Goal: Transaction & Acquisition: Purchase product/service

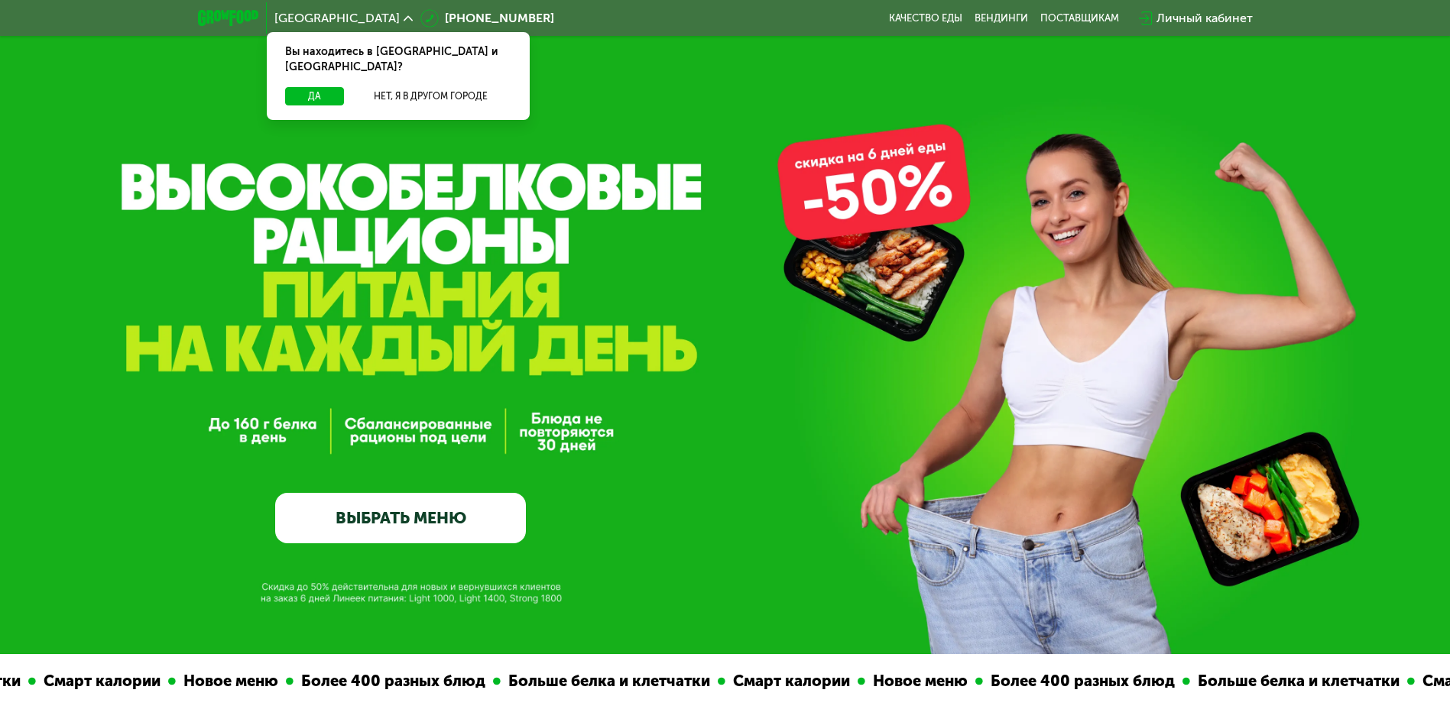
click at [420, 524] on link "ВЫБРАТЬ МЕНЮ" at bounding box center [400, 518] width 251 height 50
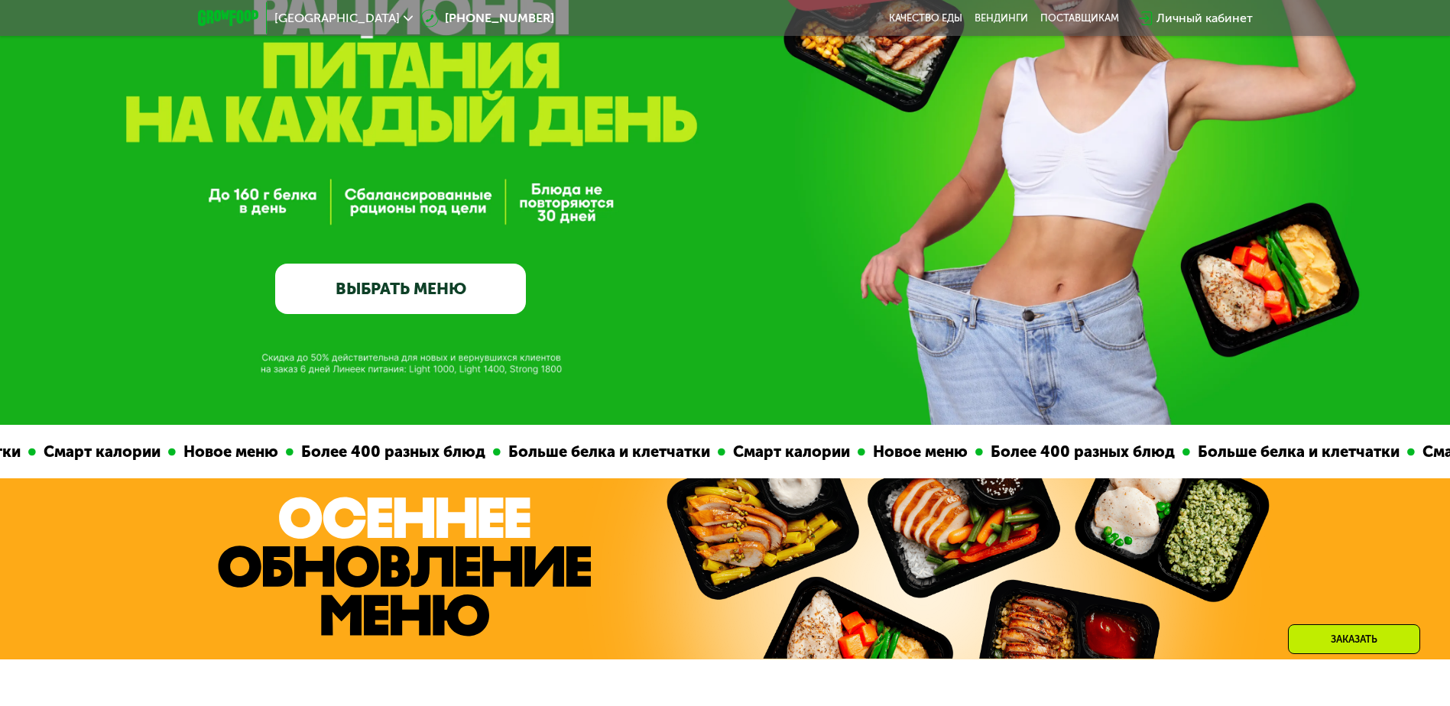
click at [426, 304] on link "ВЫБРАТЬ МЕНЮ" at bounding box center [400, 289] width 251 height 50
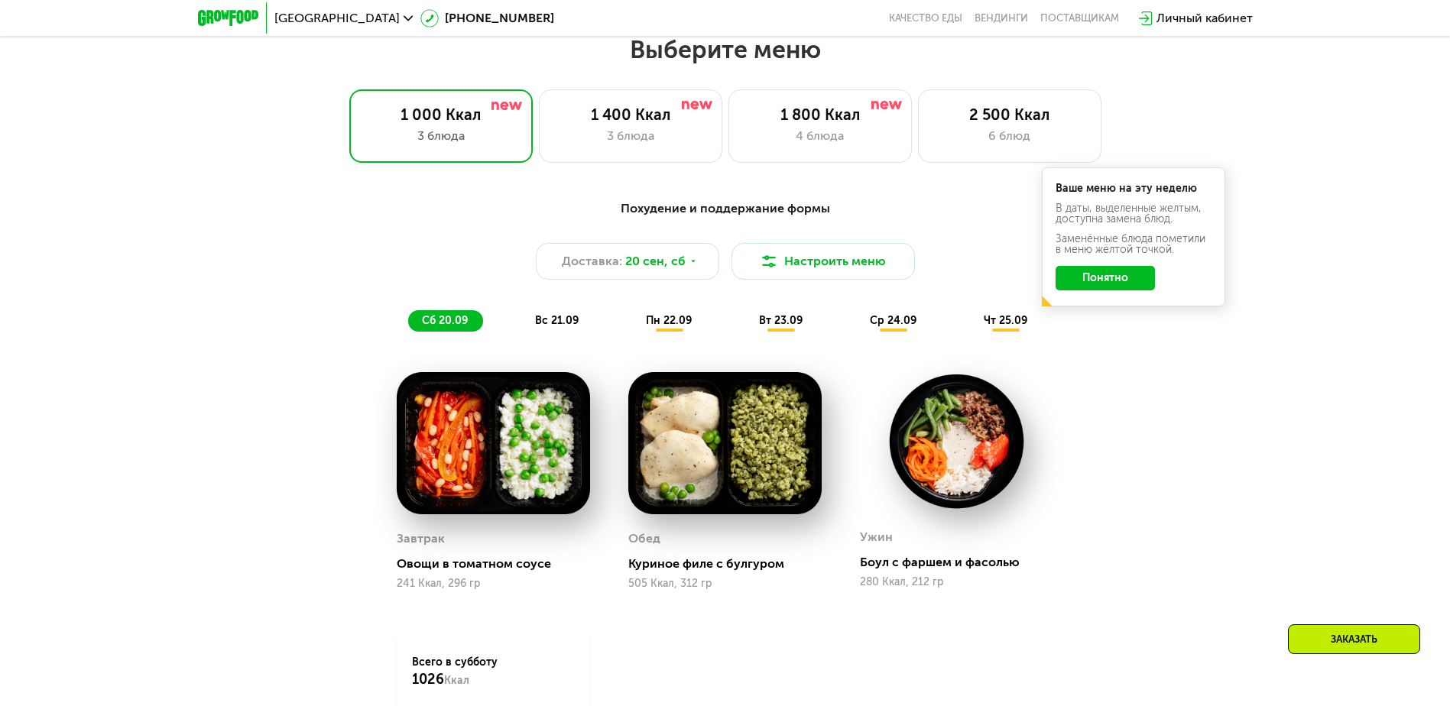
scroll to position [1262, 0]
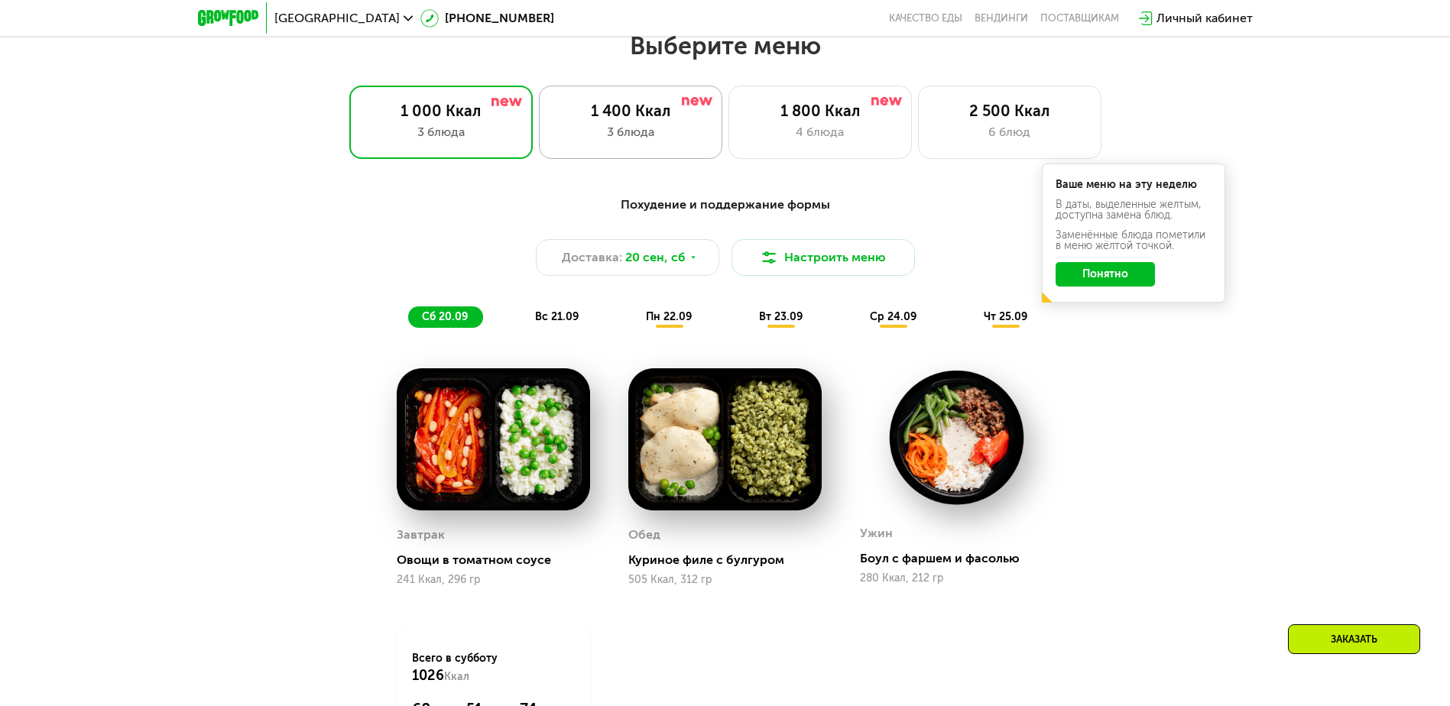
click at [596, 116] on div "1 400 Ккал" at bounding box center [630, 111] width 151 height 18
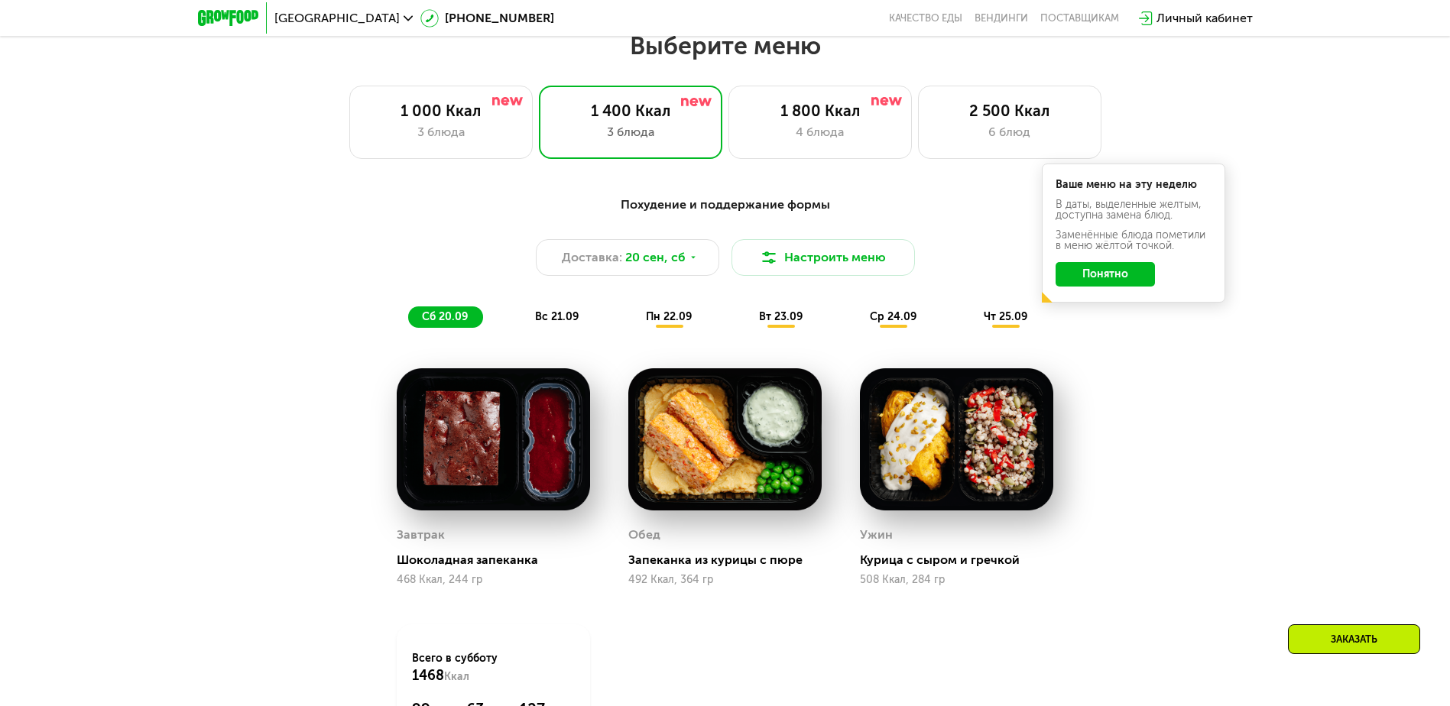
click at [1124, 287] on button "Понятно" at bounding box center [1104, 274] width 99 height 24
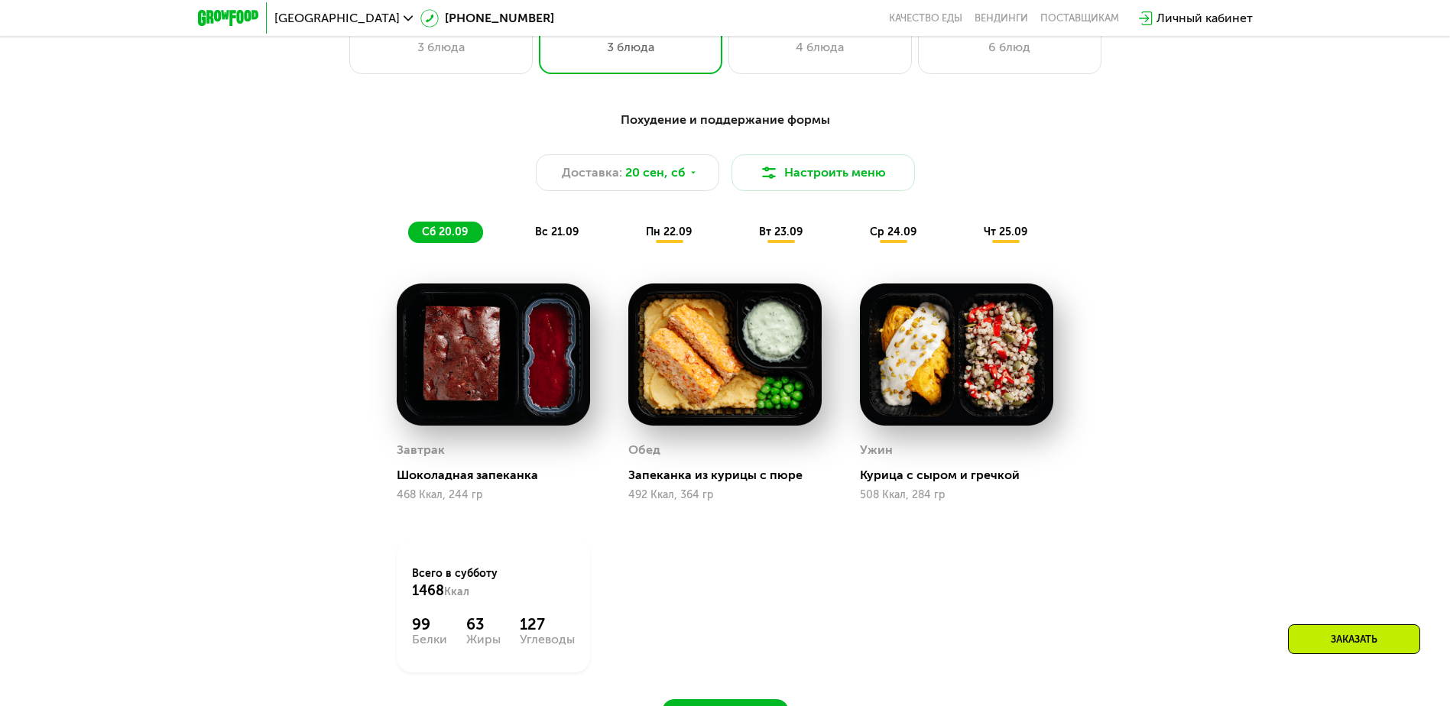
scroll to position [1338, 0]
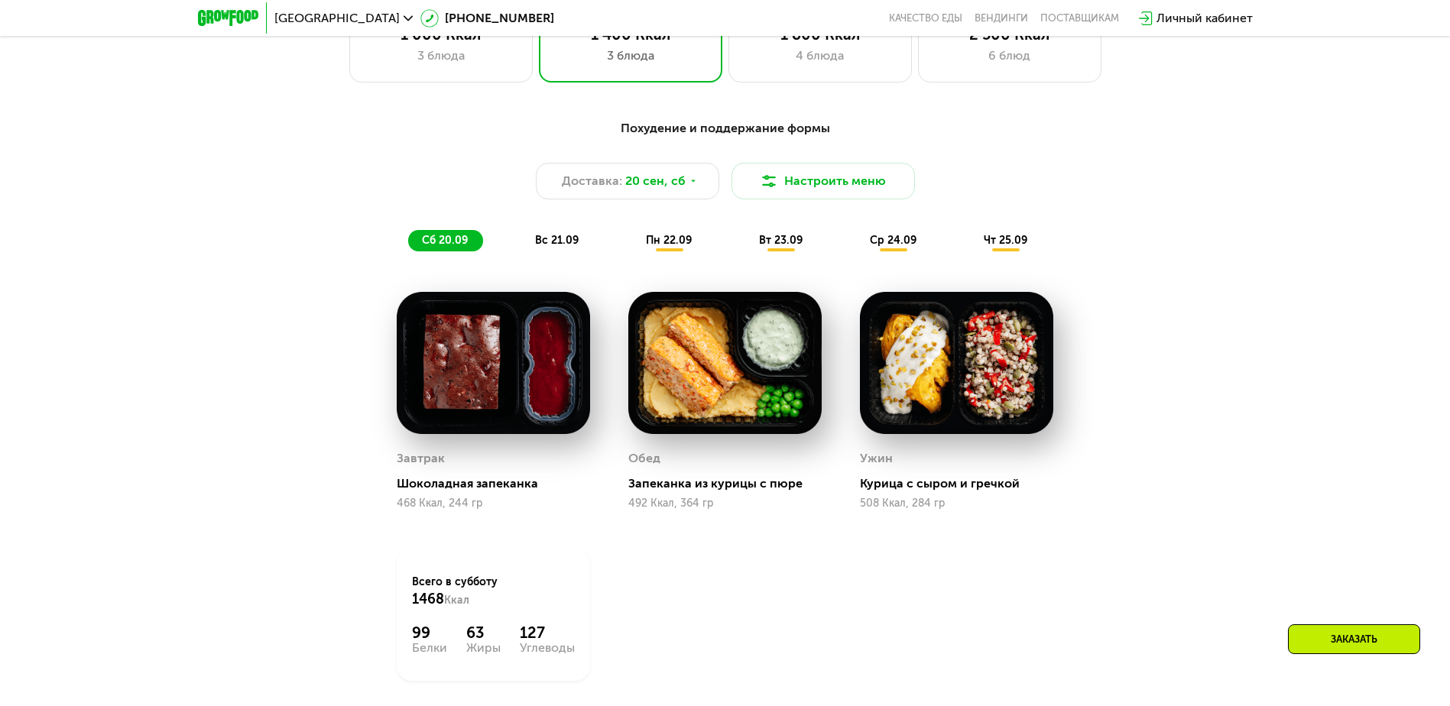
click at [569, 244] on span "вс 21.09" at bounding box center [557, 240] width 44 height 13
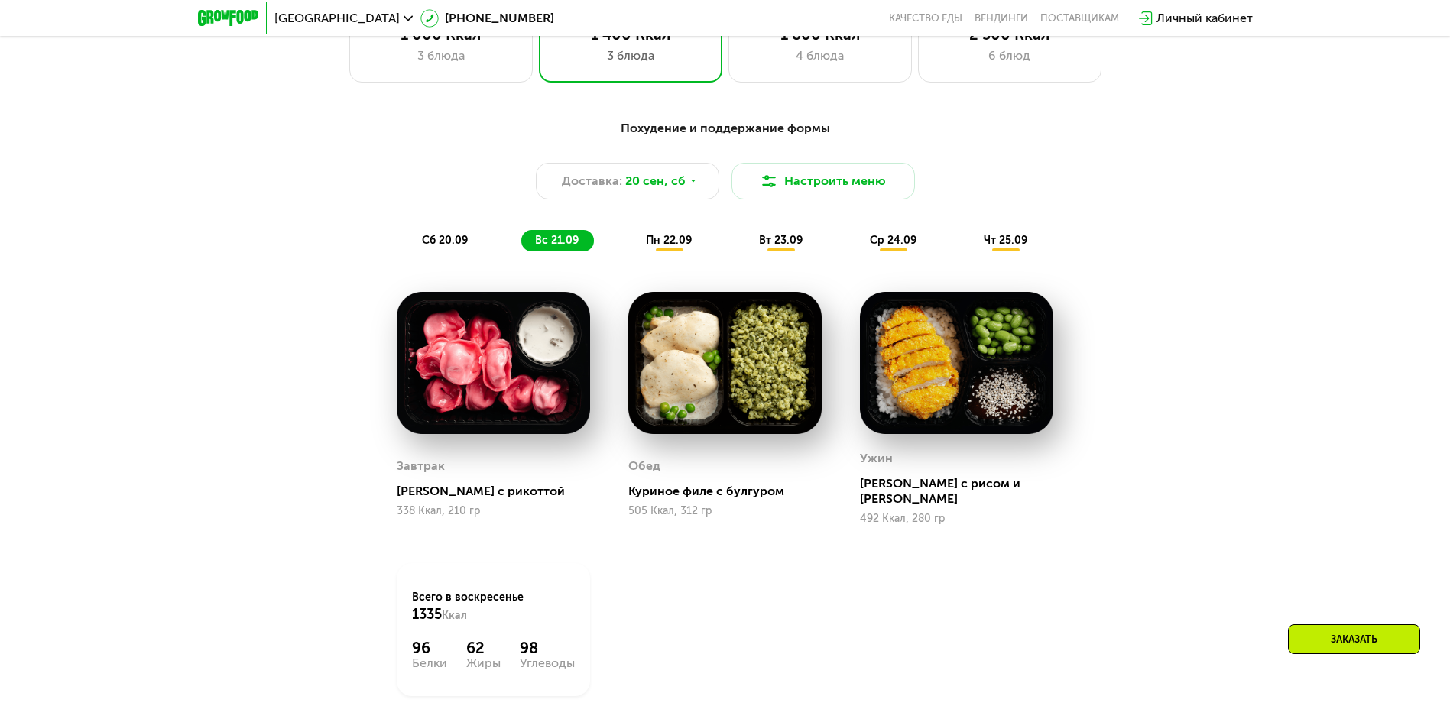
click at [677, 247] on span "пн 22.09" at bounding box center [669, 240] width 46 height 13
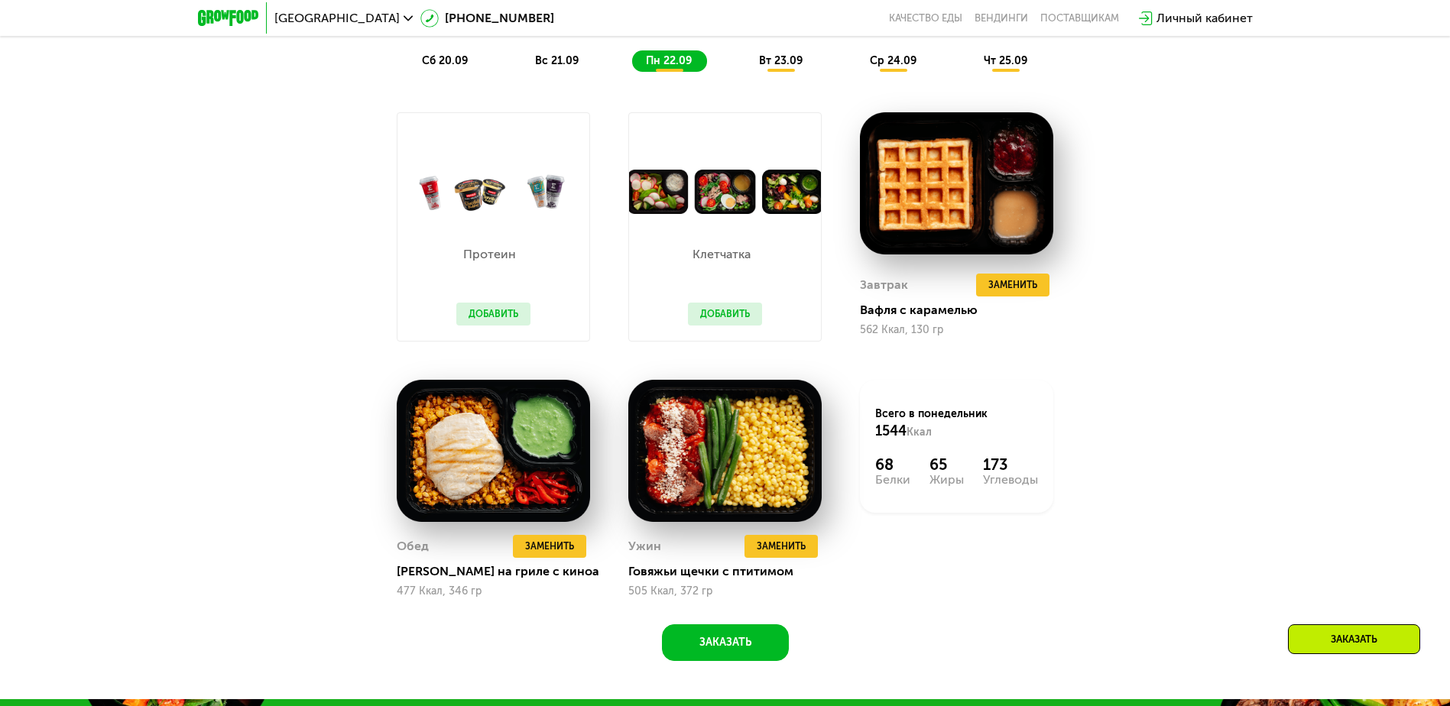
scroll to position [1491, 0]
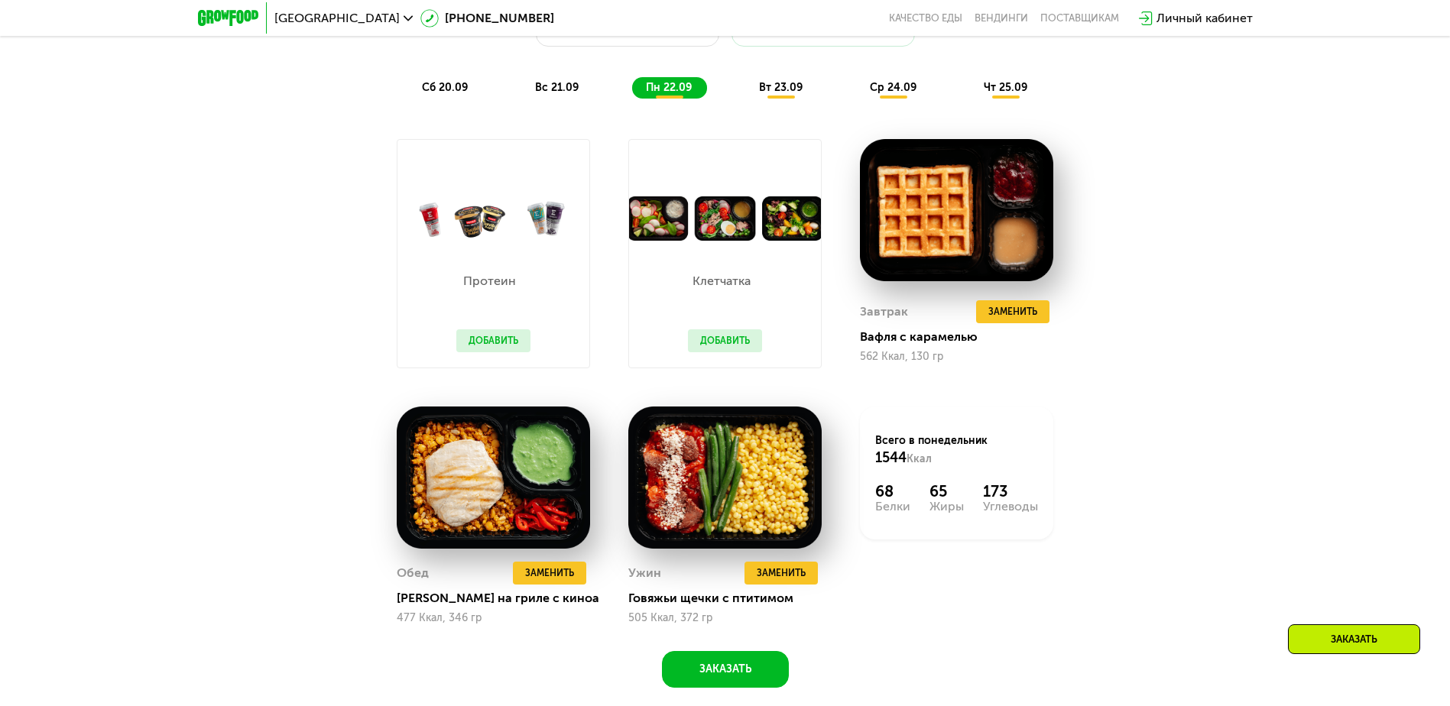
click at [793, 84] on div "вт 23.09" at bounding box center [781, 87] width 73 height 21
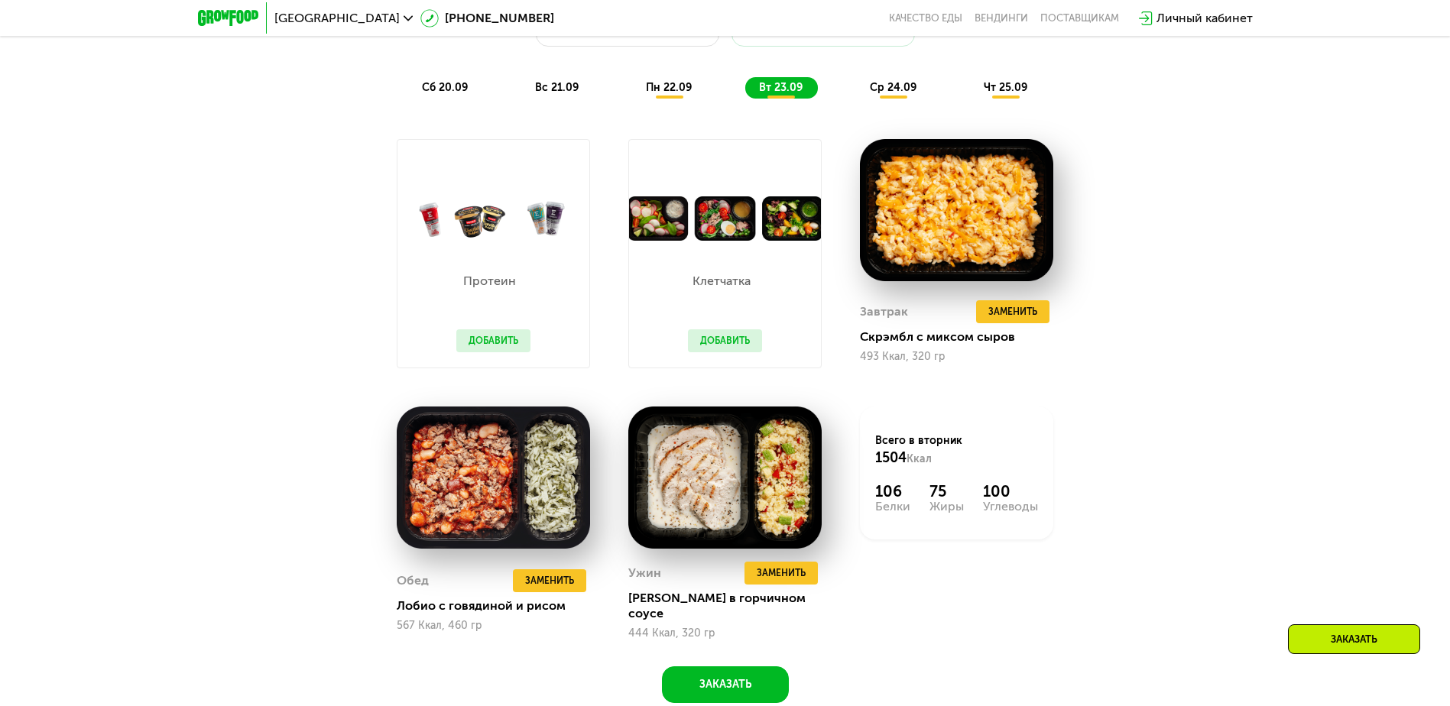
click at [912, 94] on span "ср 24.09" at bounding box center [893, 87] width 47 height 13
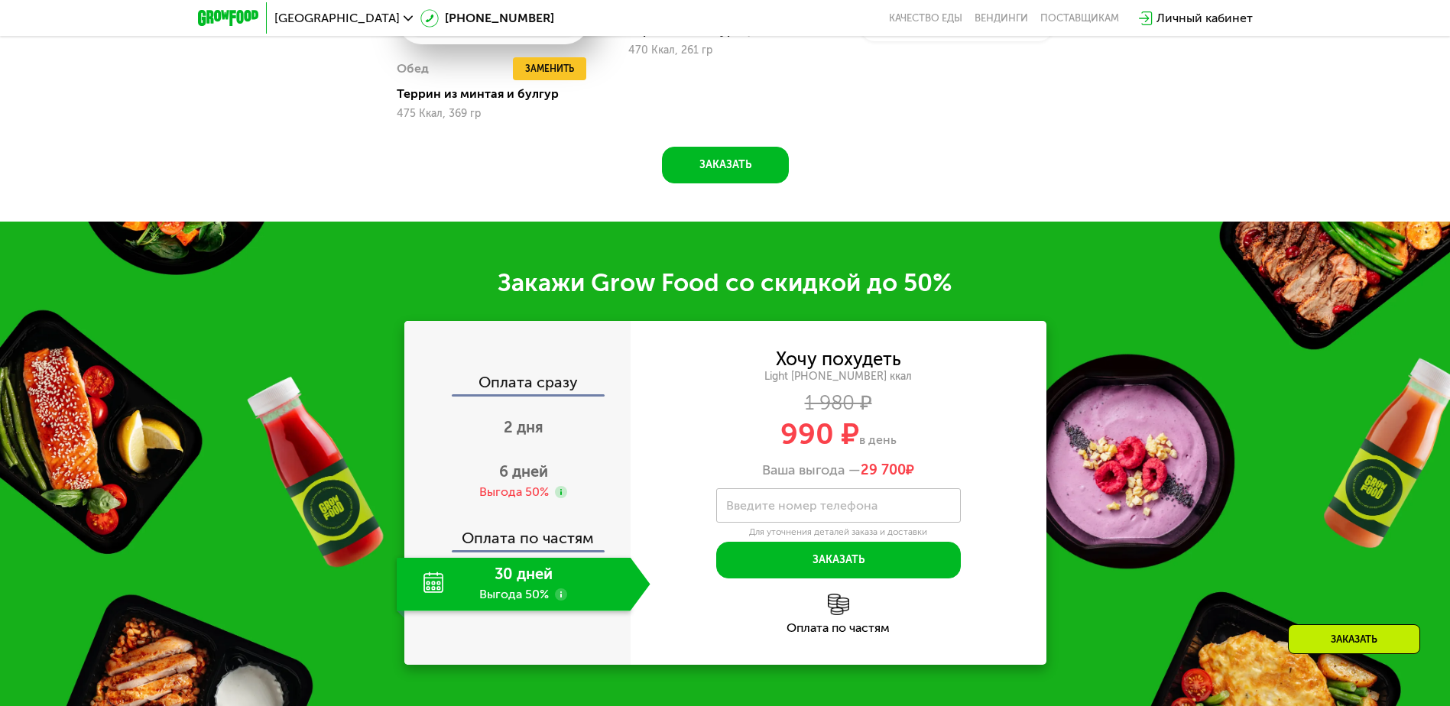
scroll to position [2026, 0]
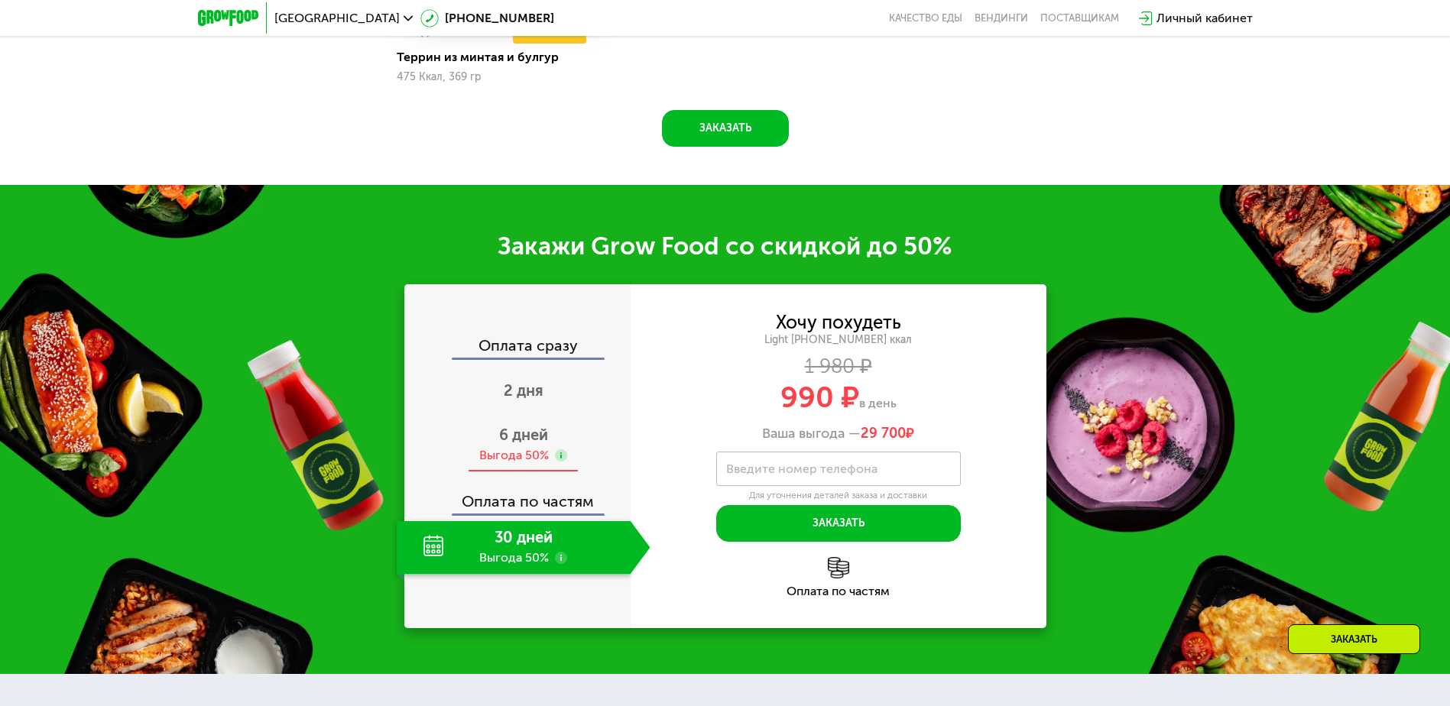
click at [543, 444] on span "6 дней" at bounding box center [523, 435] width 49 height 18
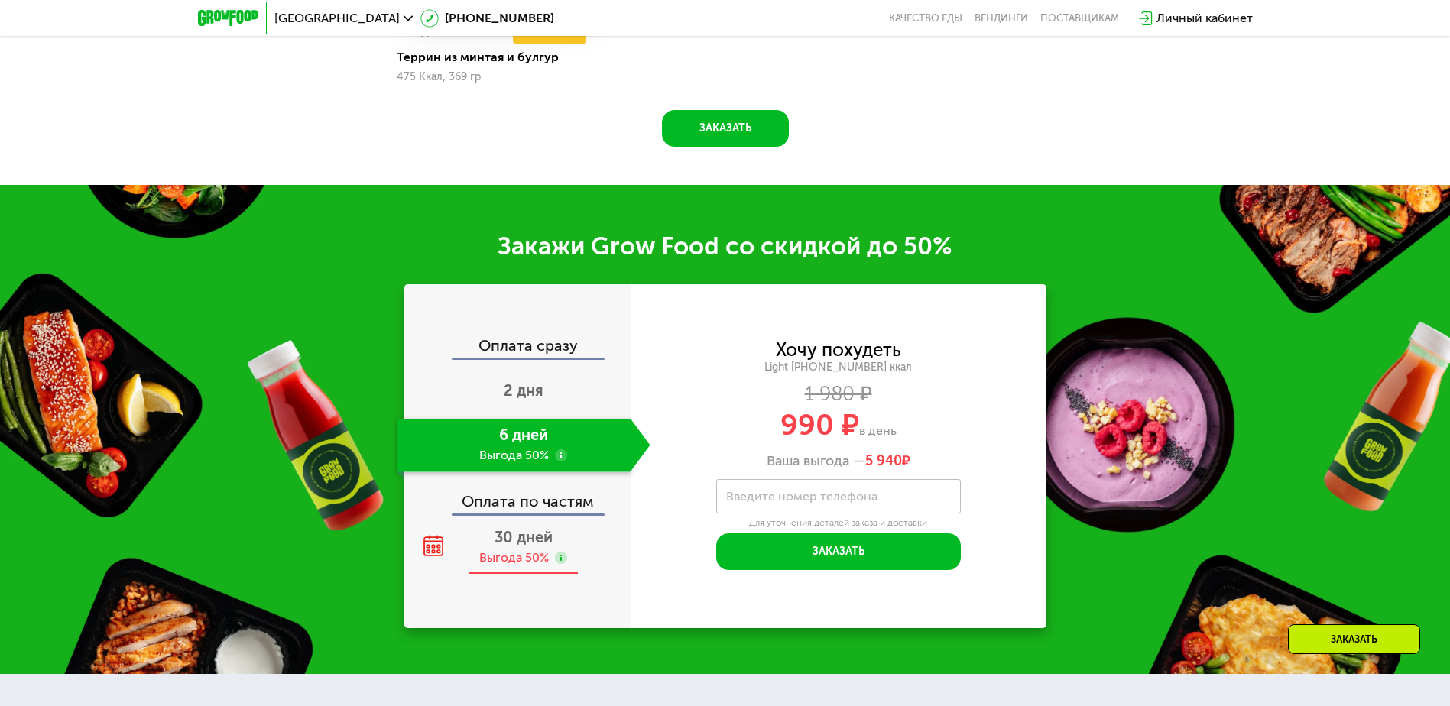
click at [516, 546] on span "30 дней" at bounding box center [523, 537] width 58 height 18
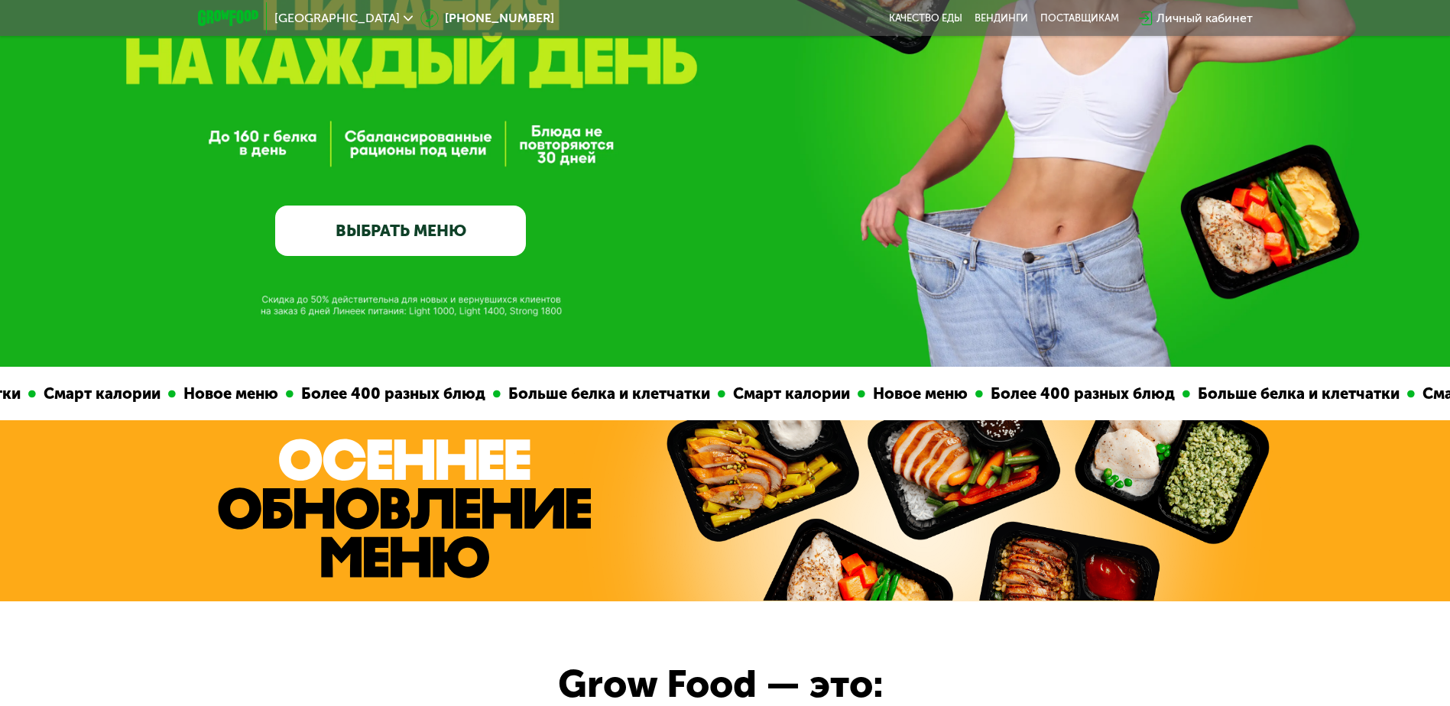
scroll to position [424, 0]
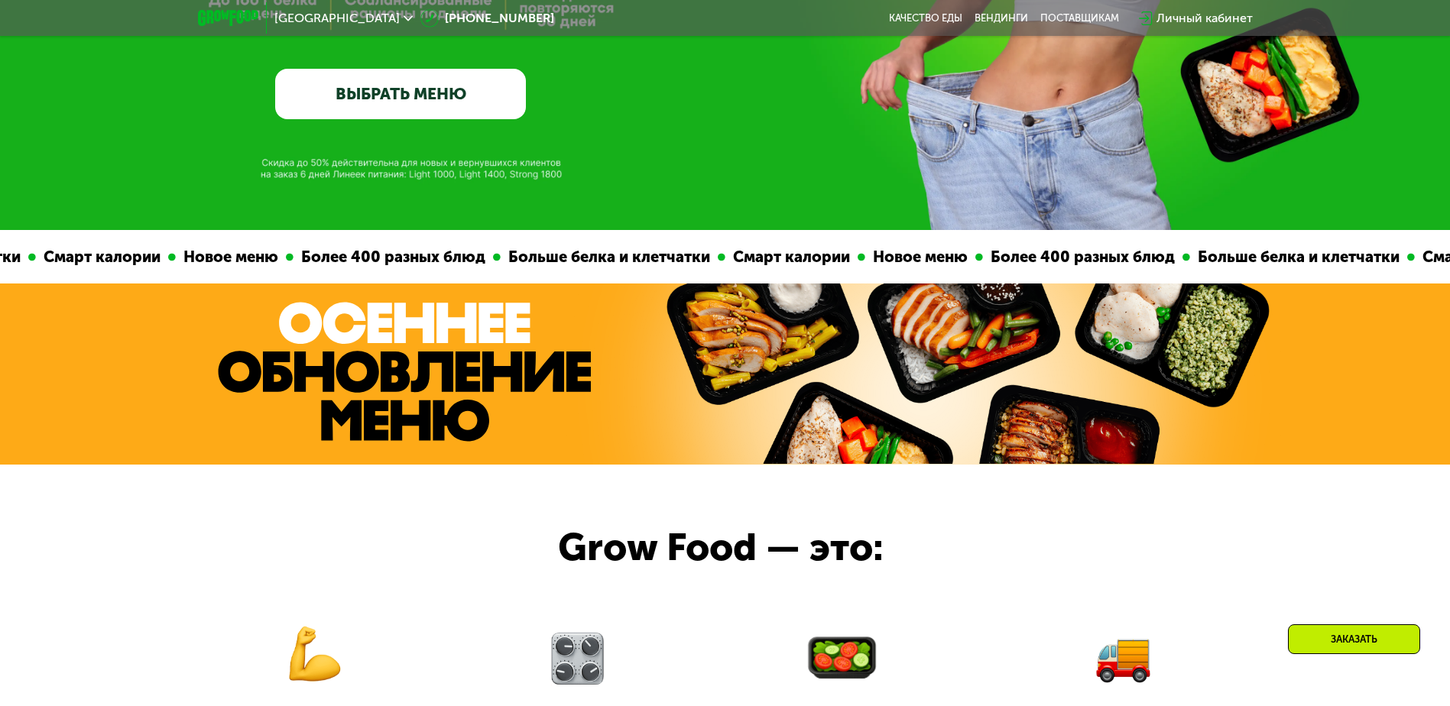
click at [466, 99] on link "ВЫБРАТЬ МЕНЮ" at bounding box center [400, 94] width 251 height 50
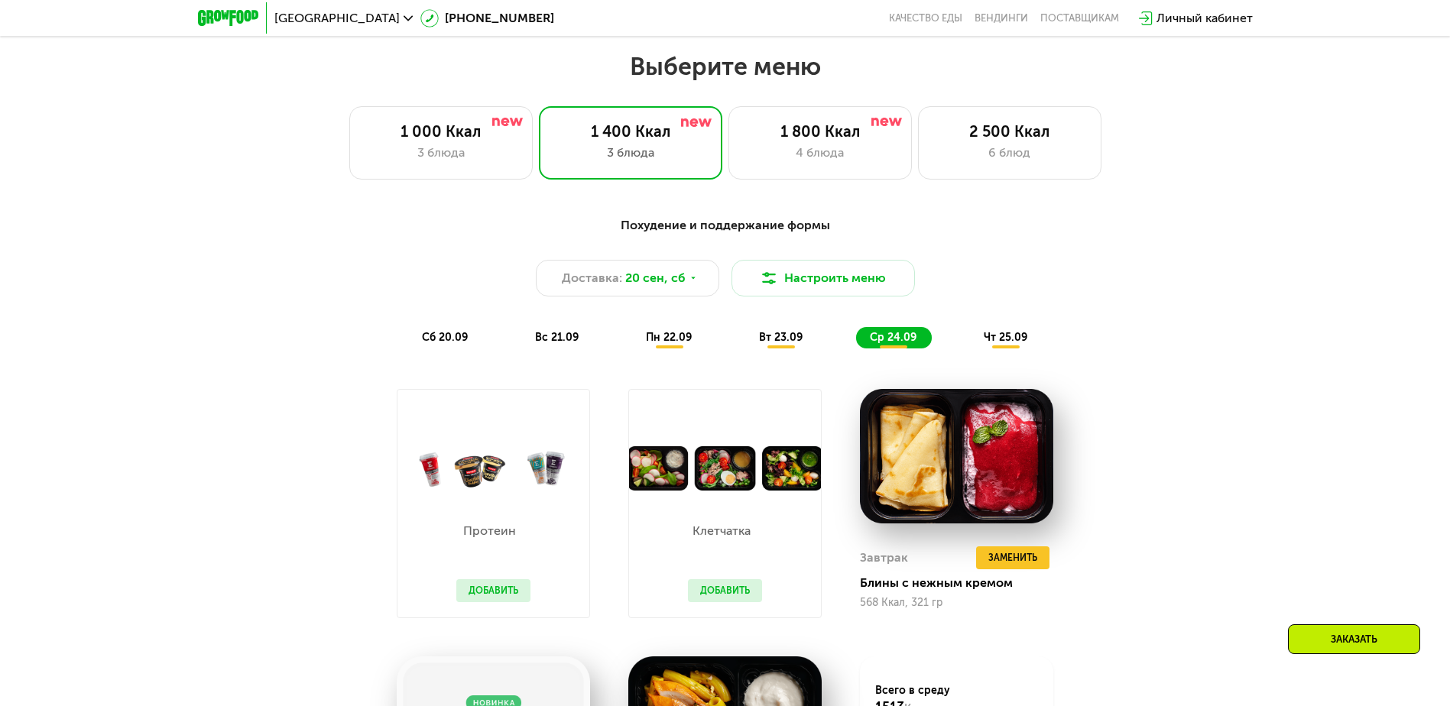
scroll to position [1262, 0]
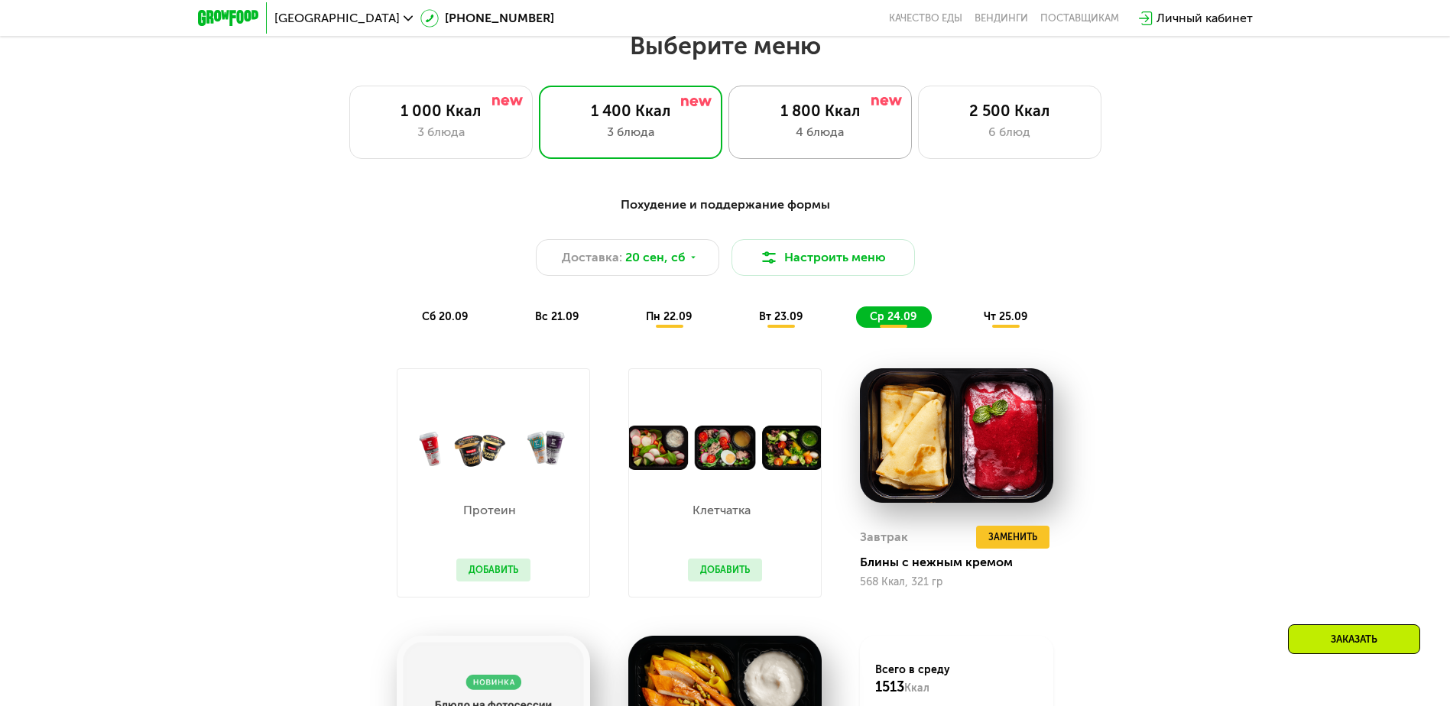
click at [834, 120] on div "1 800 Ккал" at bounding box center [819, 111] width 151 height 18
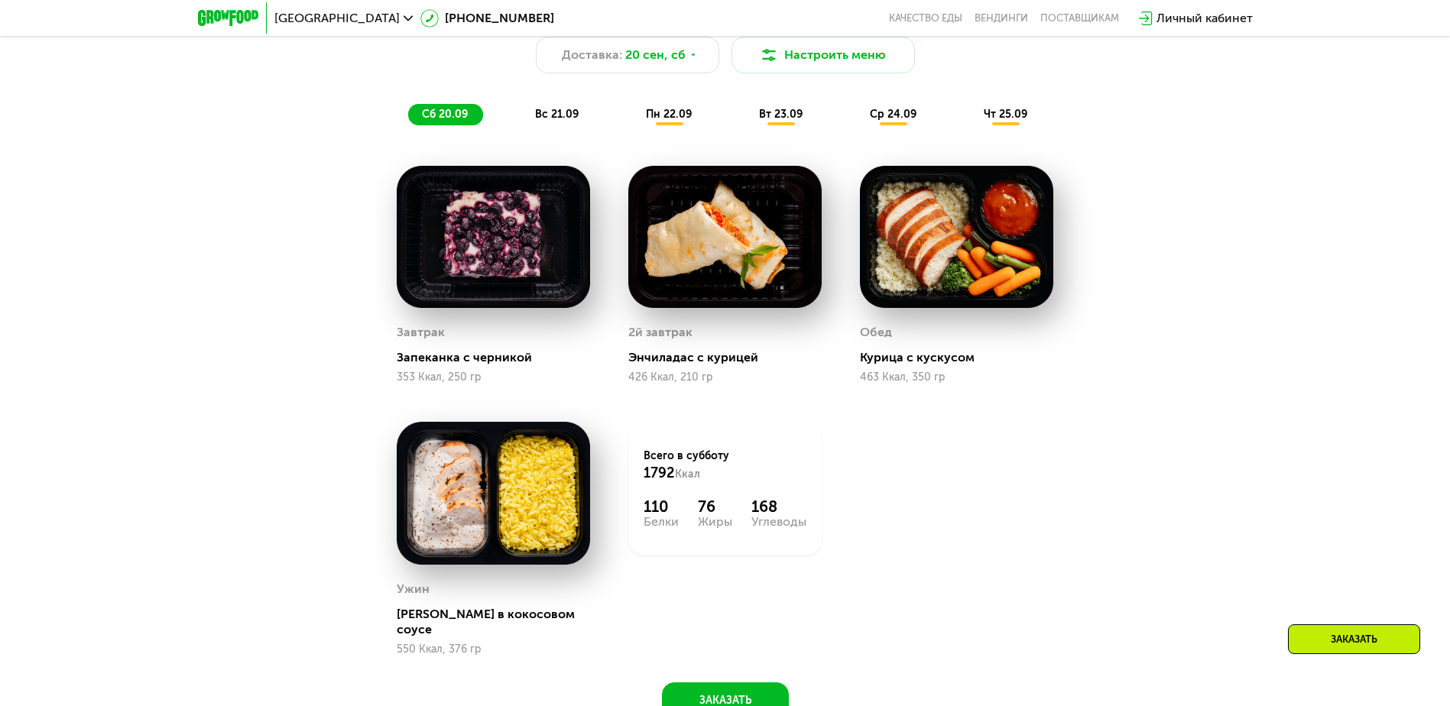
scroll to position [1491, 0]
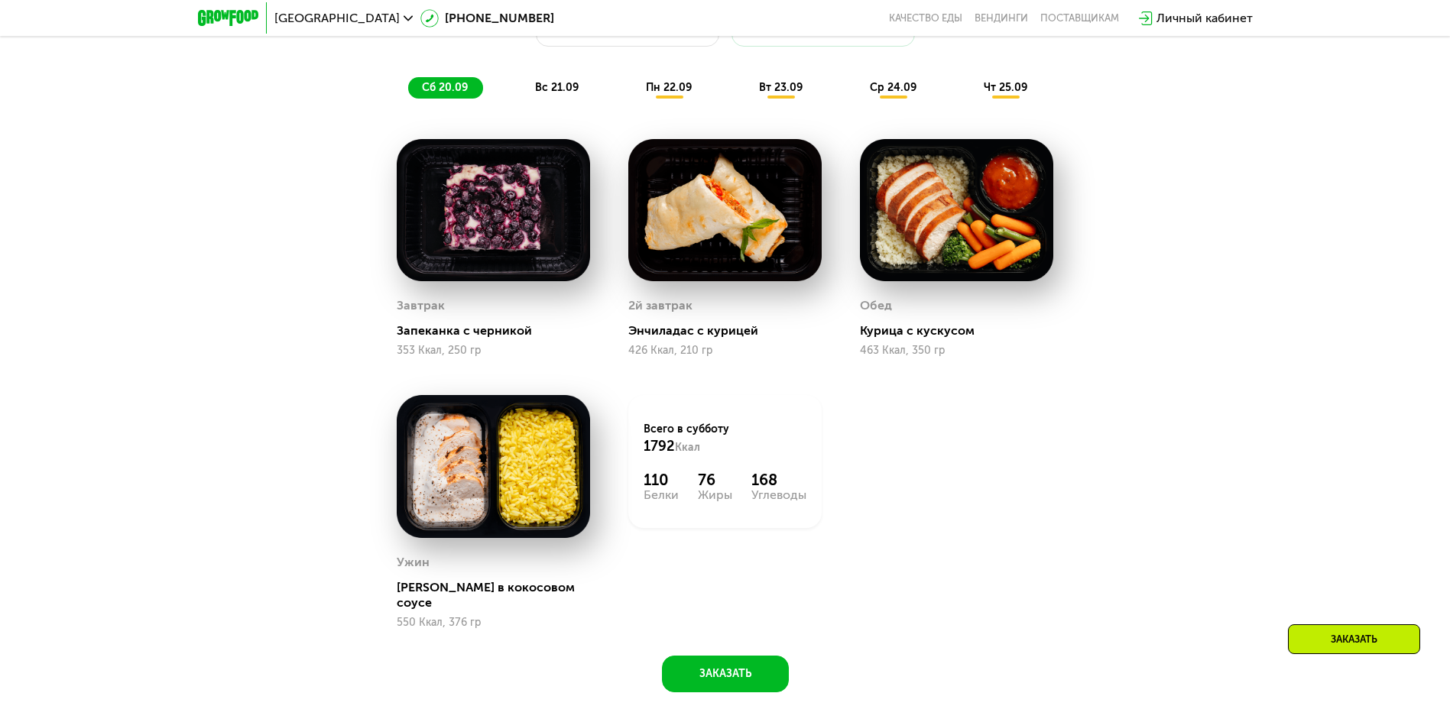
click at [667, 90] on span "пн 22.09" at bounding box center [669, 87] width 46 height 13
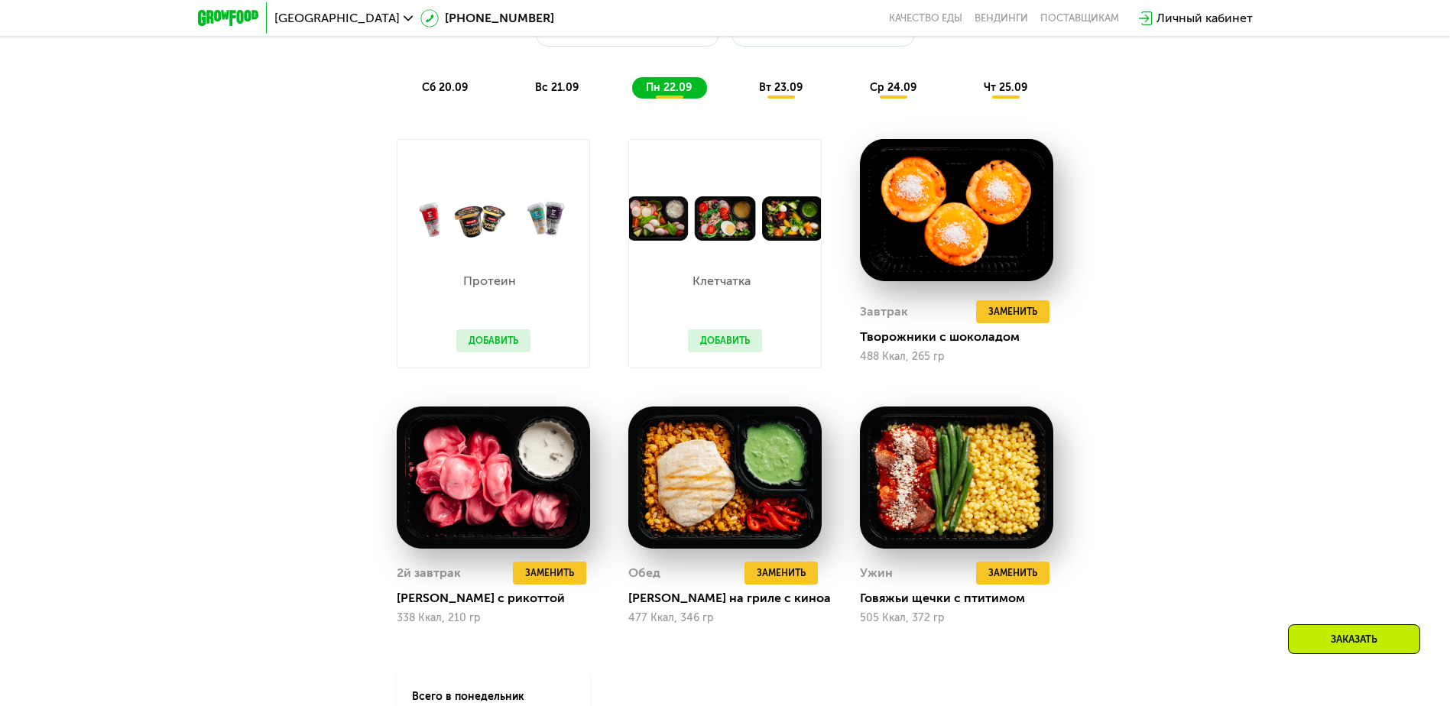
click at [786, 88] on span "вт 23.09" at bounding box center [781, 87] width 44 height 13
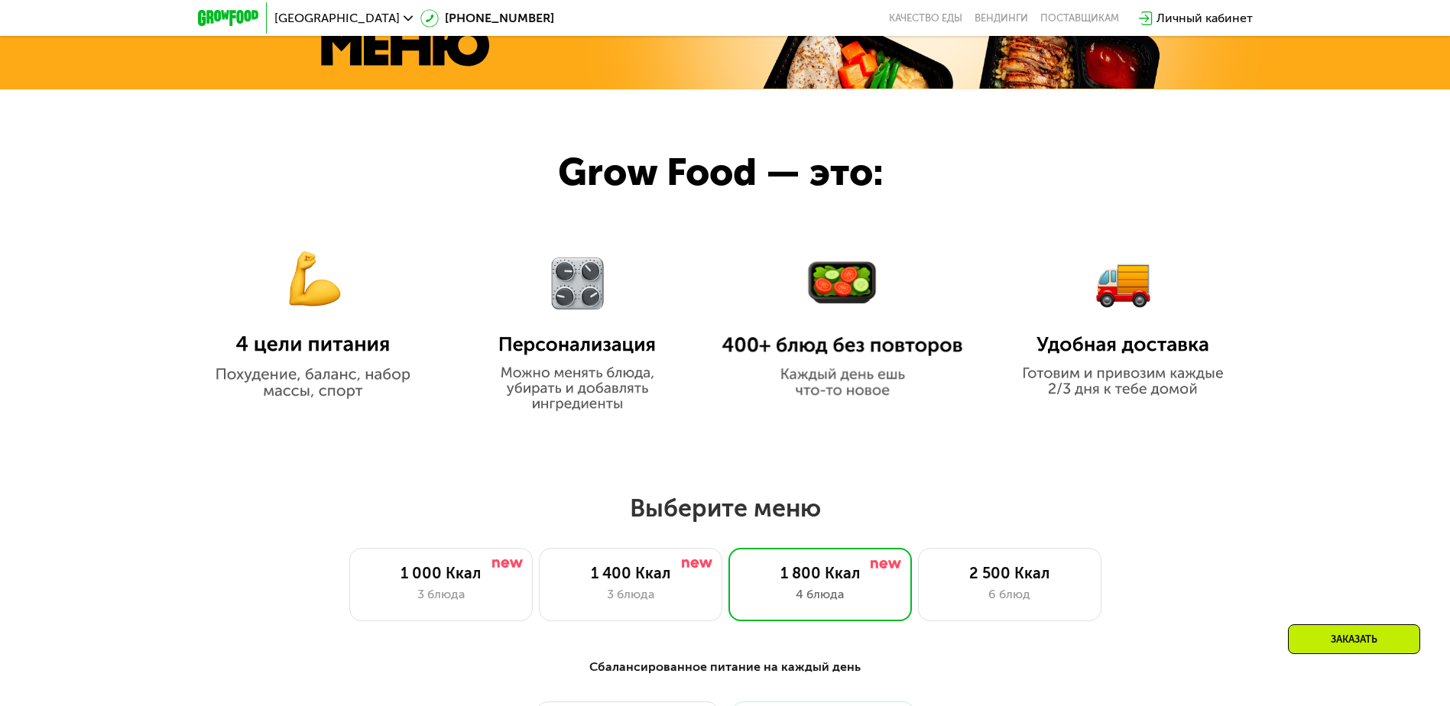
scroll to position [86, 0]
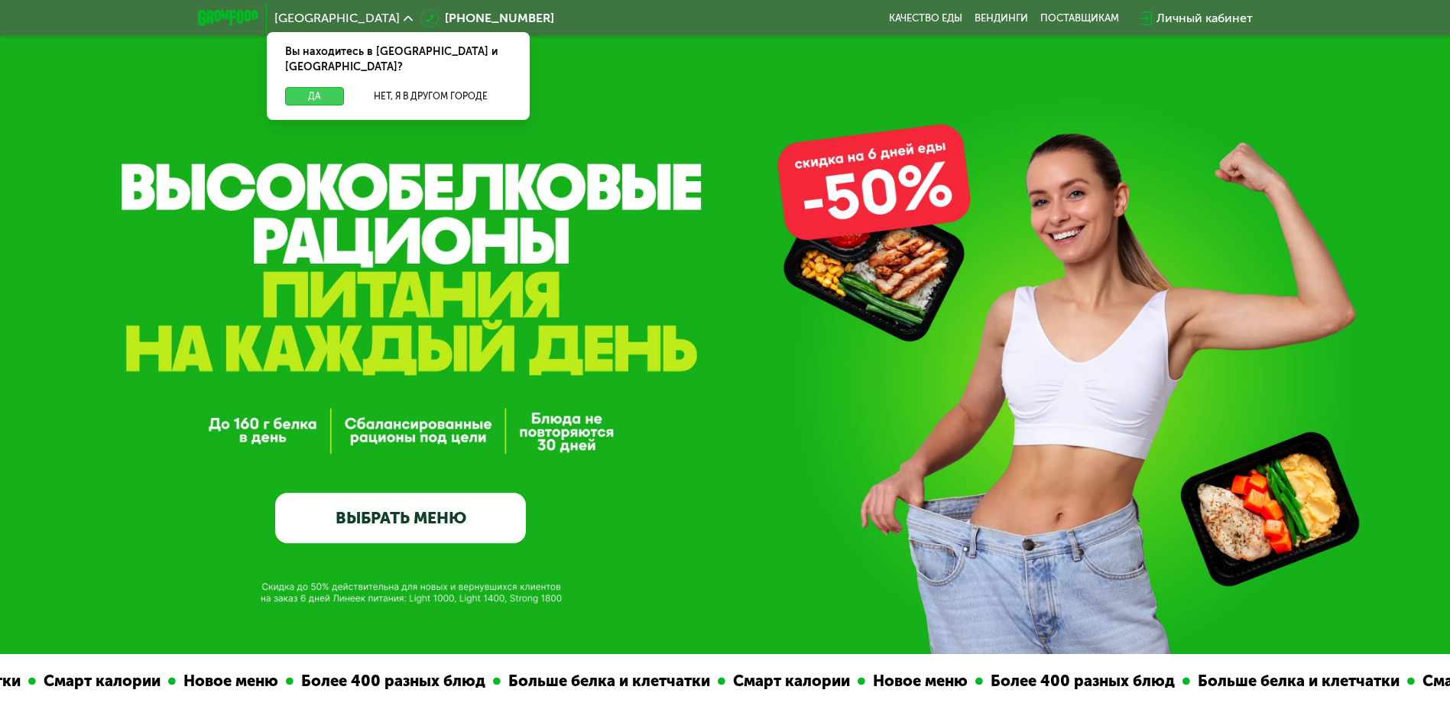
click at [294, 87] on button "Да" at bounding box center [314, 96] width 59 height 18
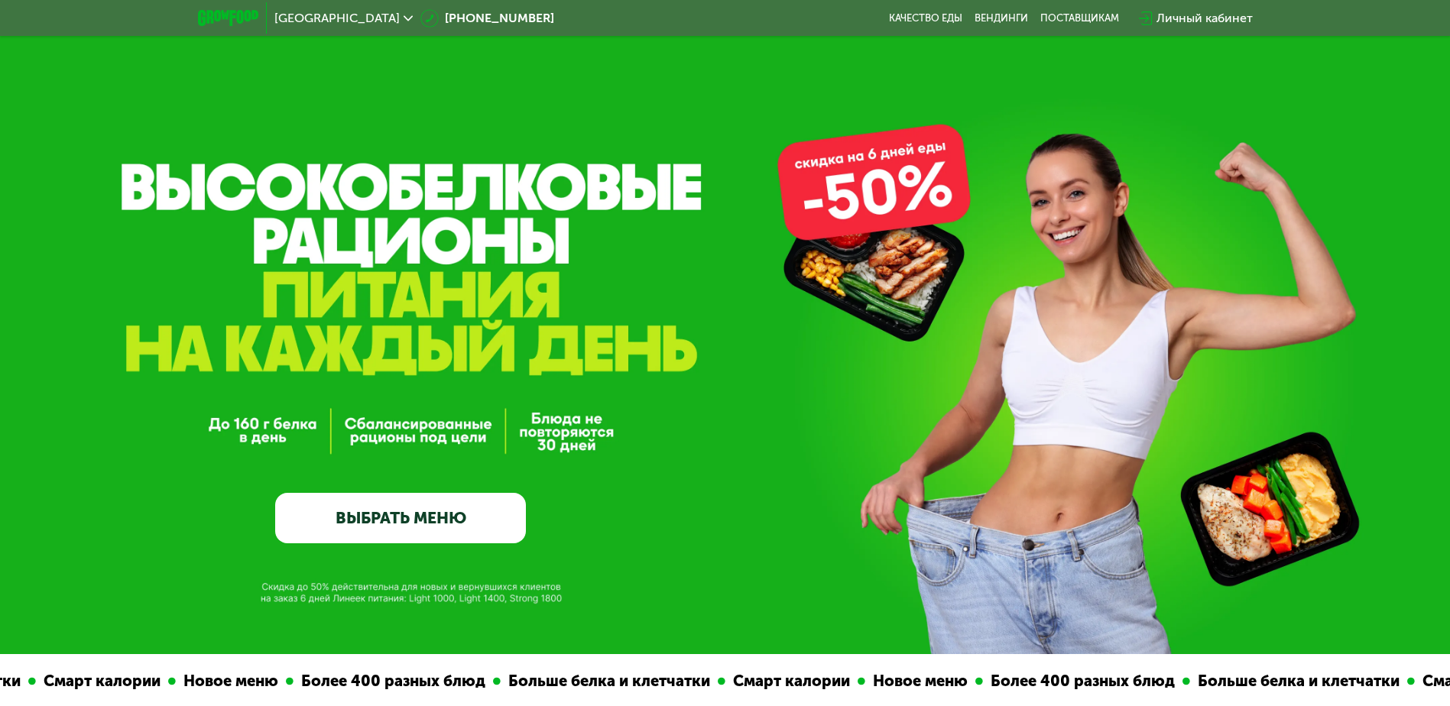
click at [474, 532] on link "ВЫБРАТЬ МЕНЮ" at bounding box center [400, 518] width 251 height 50
click at [475, 521] on link "ВЫБРАТЬ МЕНЮ" at bounding box center [400, 518] width 251 height 50
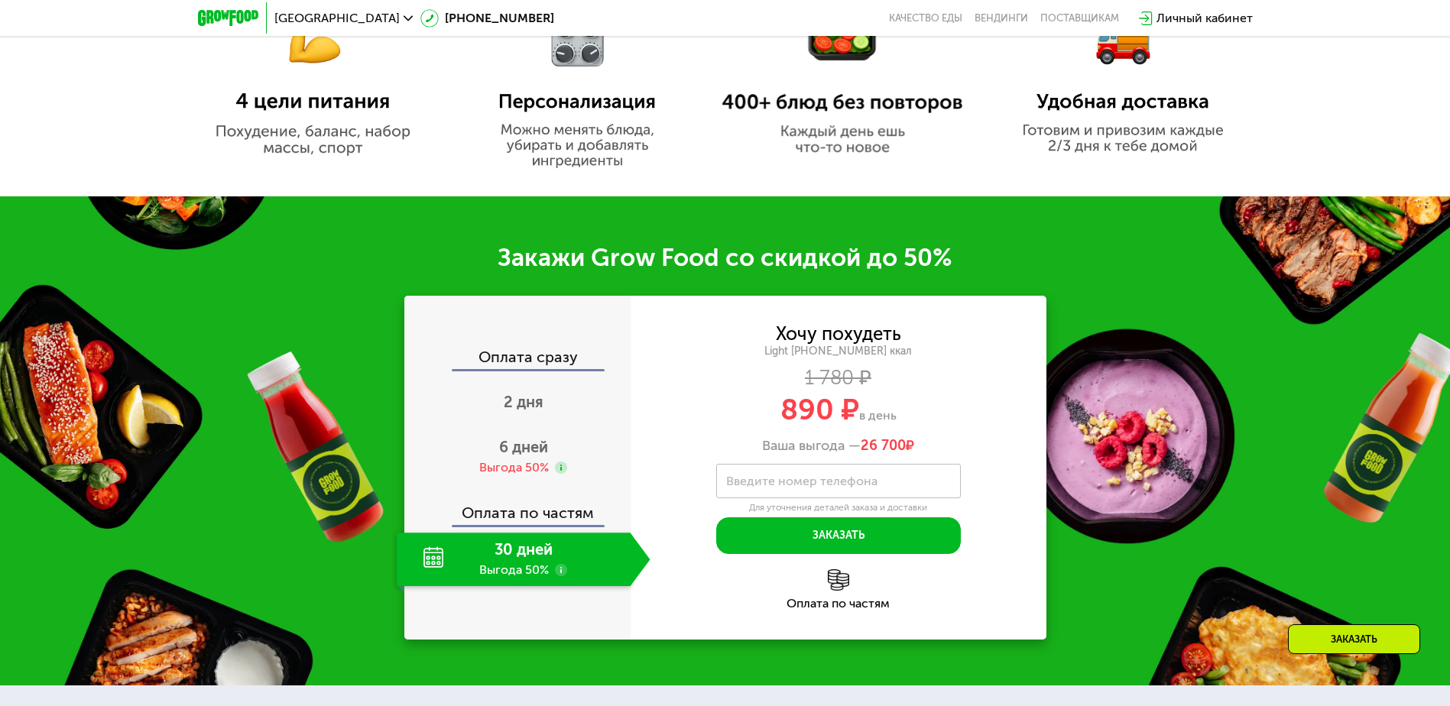
scroll to position [1070, 0]
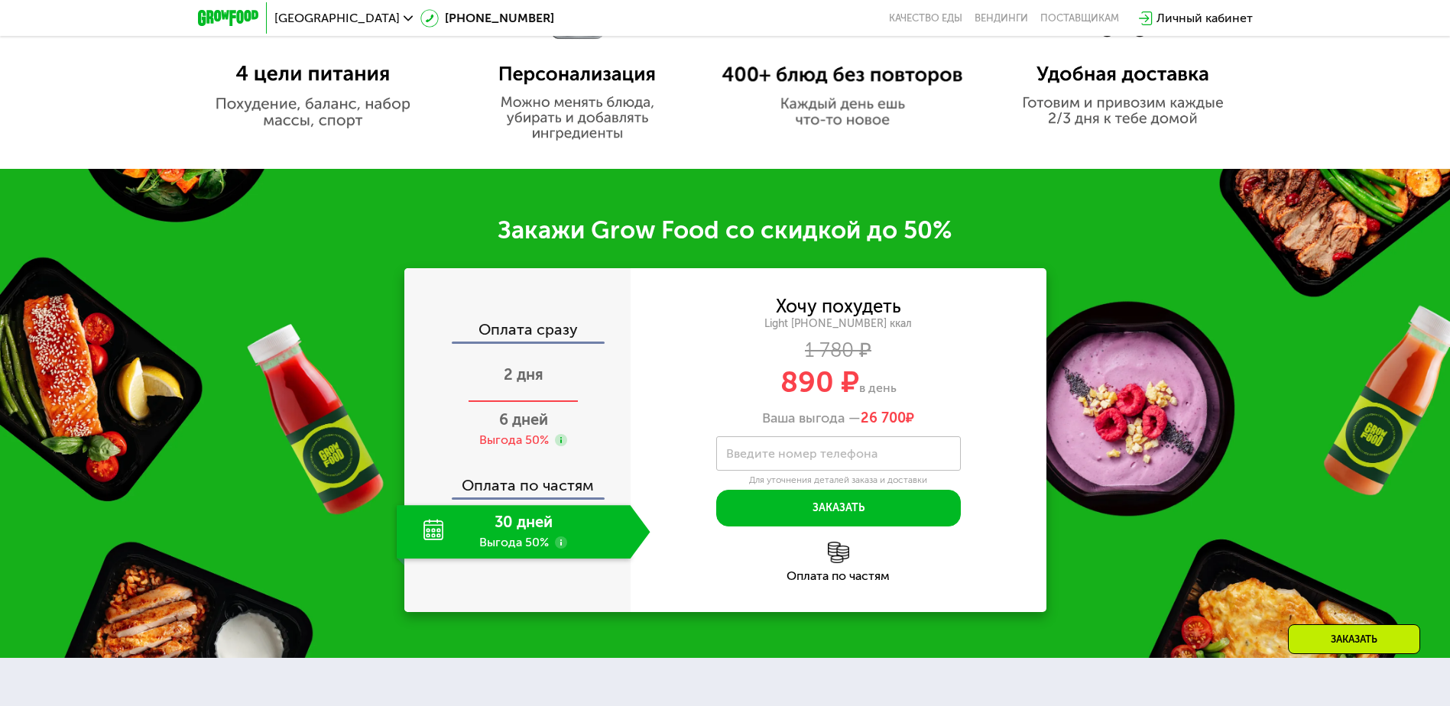
click at [527, 376] on span "2 дня" at bounding box center [524, 374] width 40 height 18
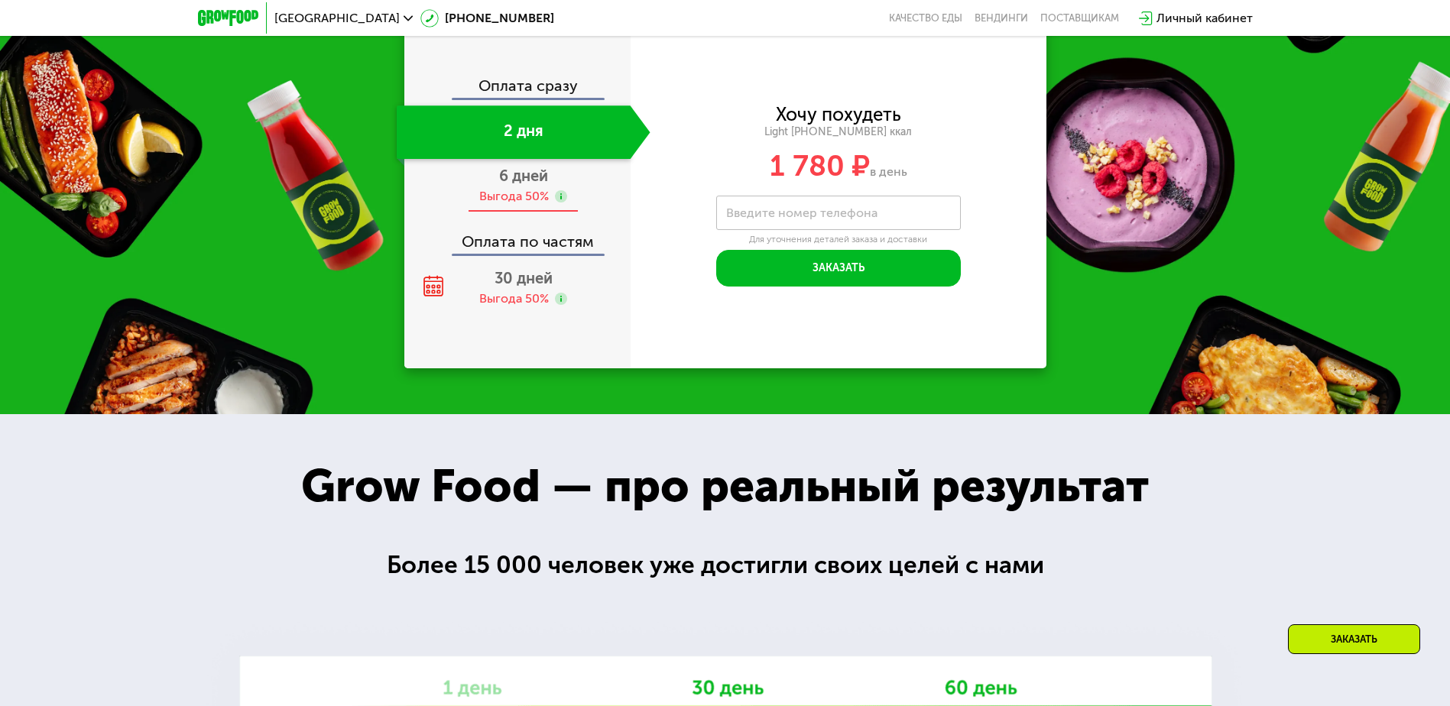
click at [517, 185] on span "6 дней" at bounding box center [523, 176] width 49 height 18
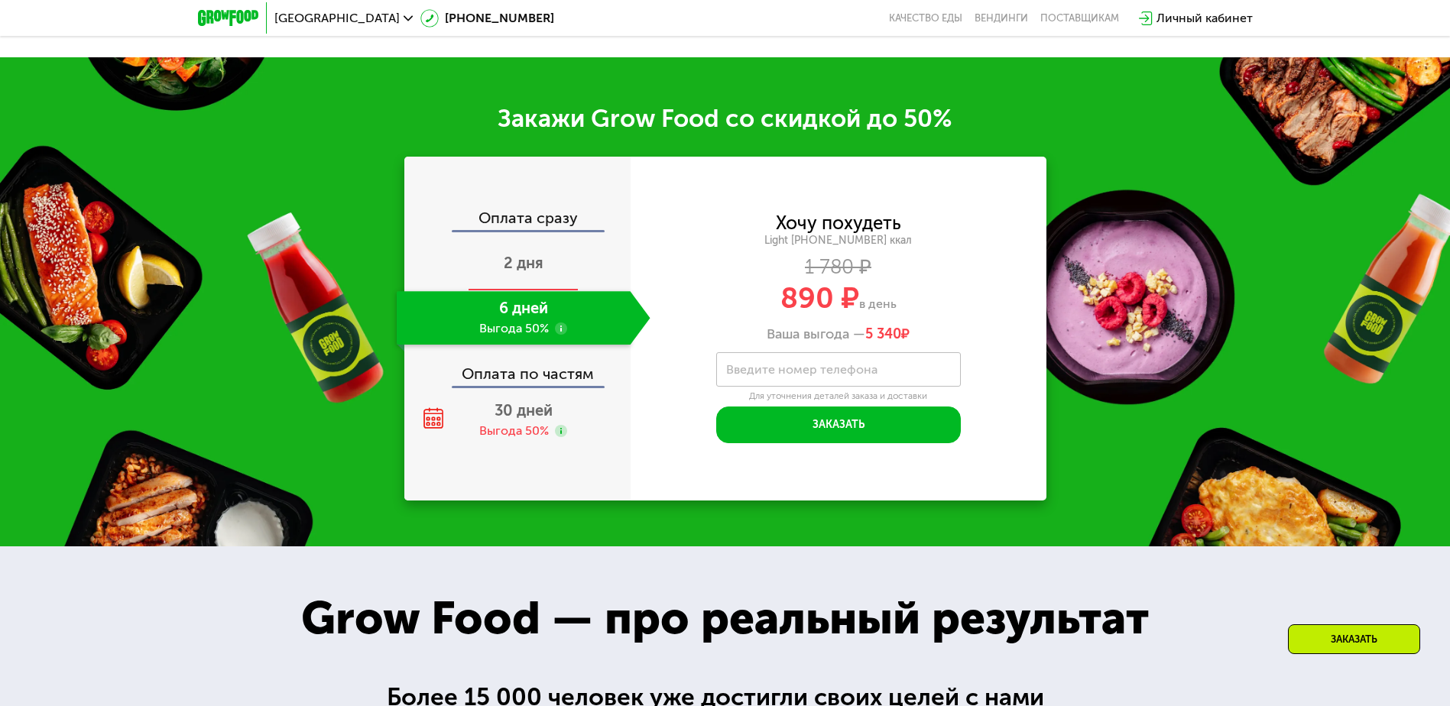
click at [531, 272] on span "2 дня" at bounding box center [524, 263] width 40 height 18
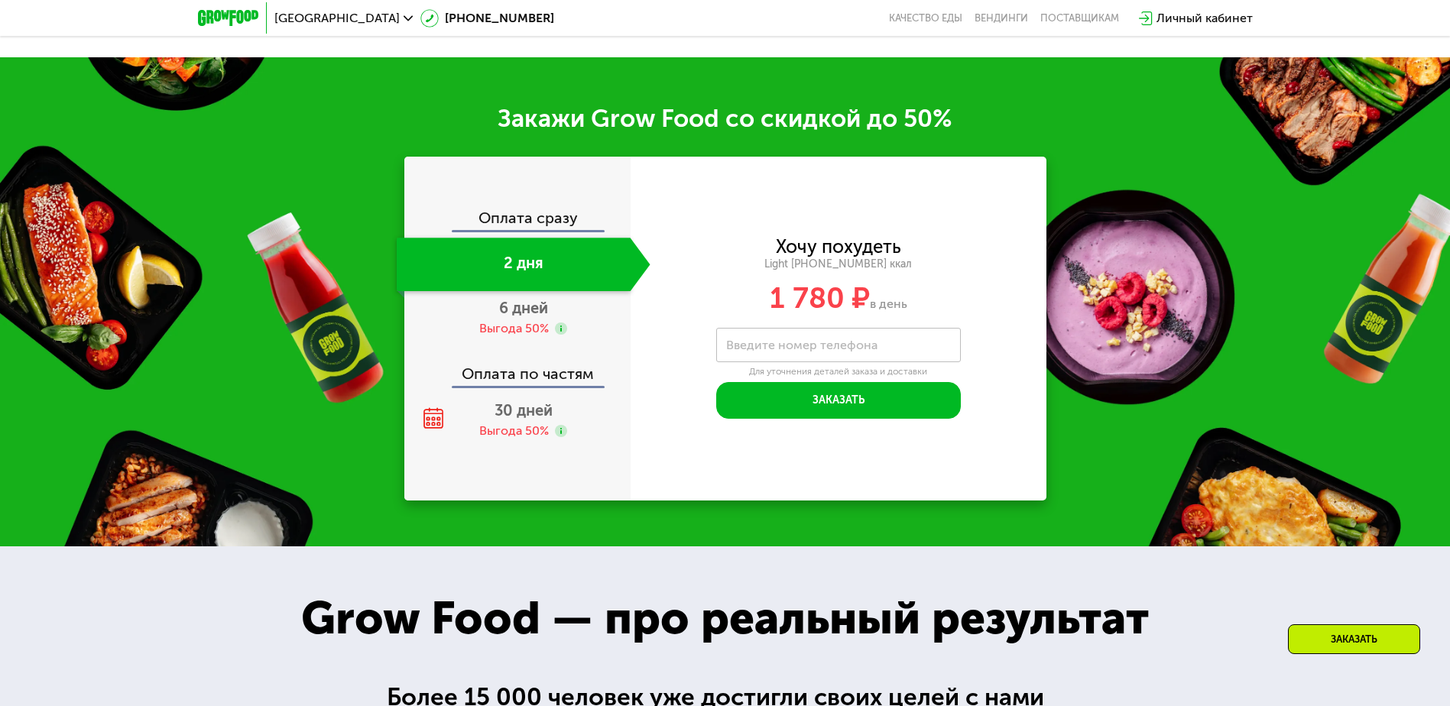
scroll to position [2064, 0]
click at [512, 324] on div "6 дней Выгода 50%" at bounding box center [524, 317] width 254 height 53
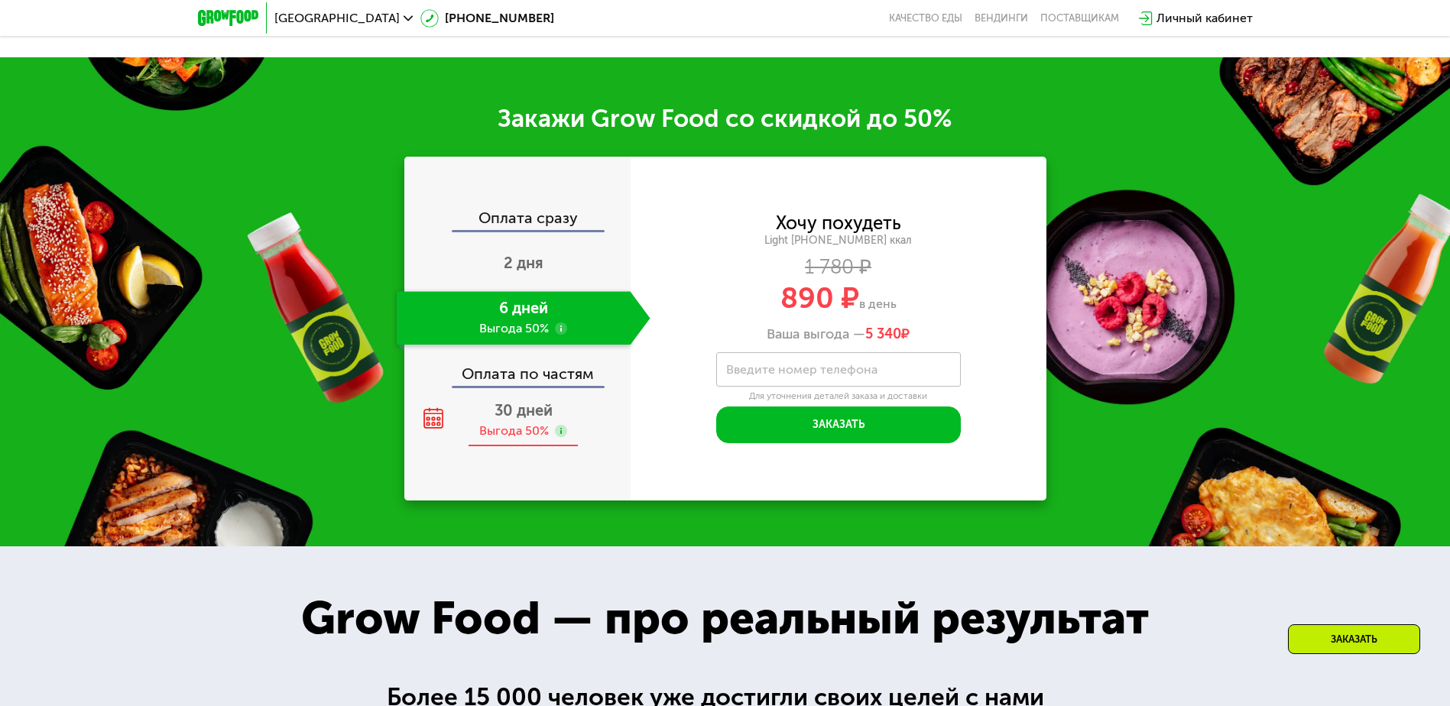
click at [561, 436] on use at bounding box center [561, 431] width 12 height 12
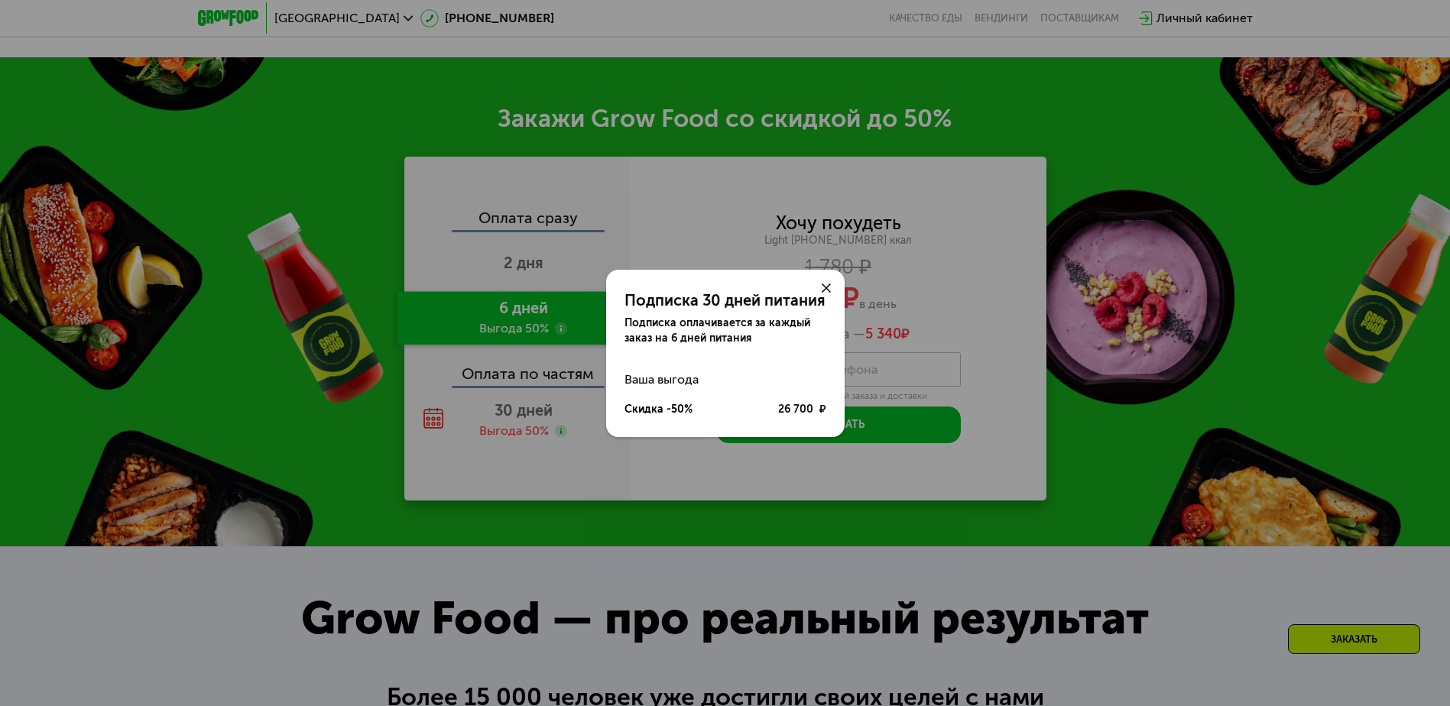
click at [504, 425] on div "Подписка 30 дней питания Подписка оплачивается за каждый заказ на 6 дней питани…" at bounding box center [725, 353] width 1450 height 706
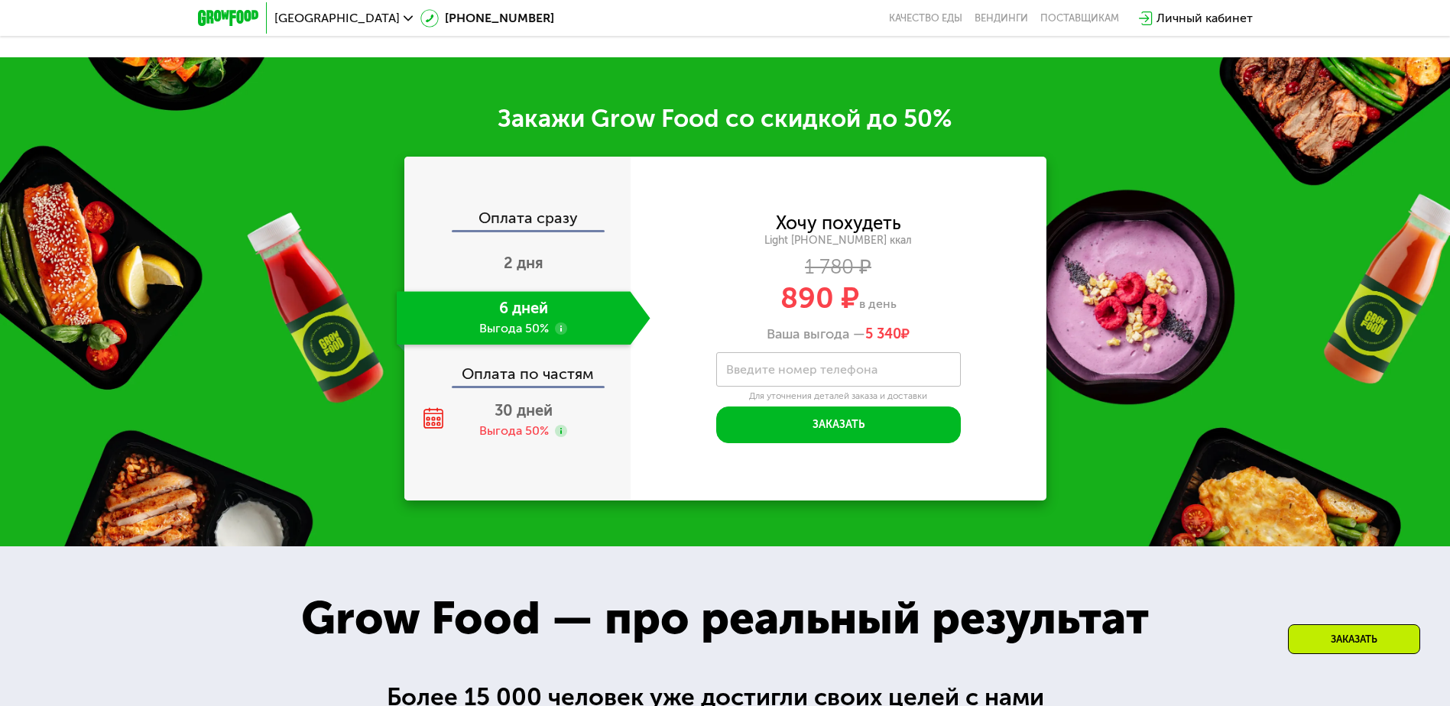
click at [562, 334] on use at bounding box center [561, 329] width 12 height 12
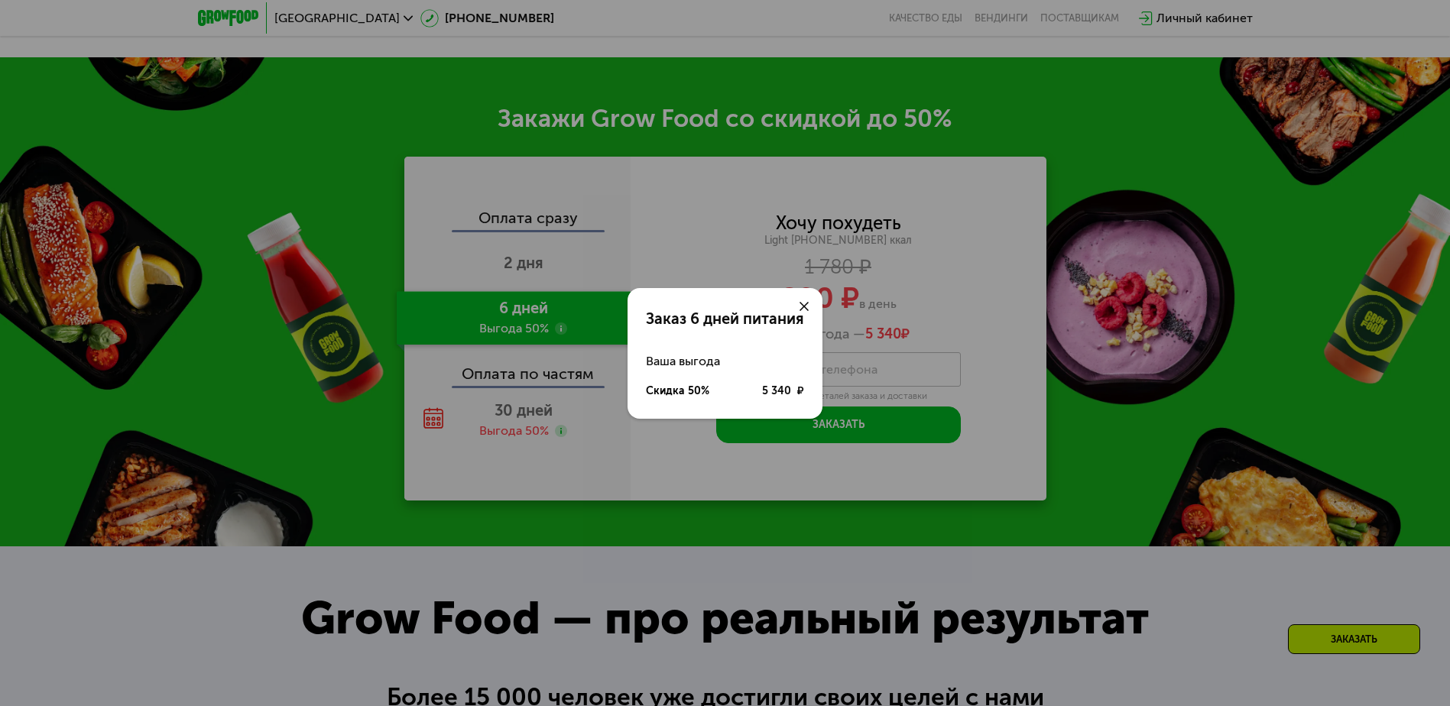
click at [526, 361] on div "Заказ 6 дней питания Ваша выгода Скидка 50% 5 340 ₽" at bounding box center [725, 353] width 1450 height 706
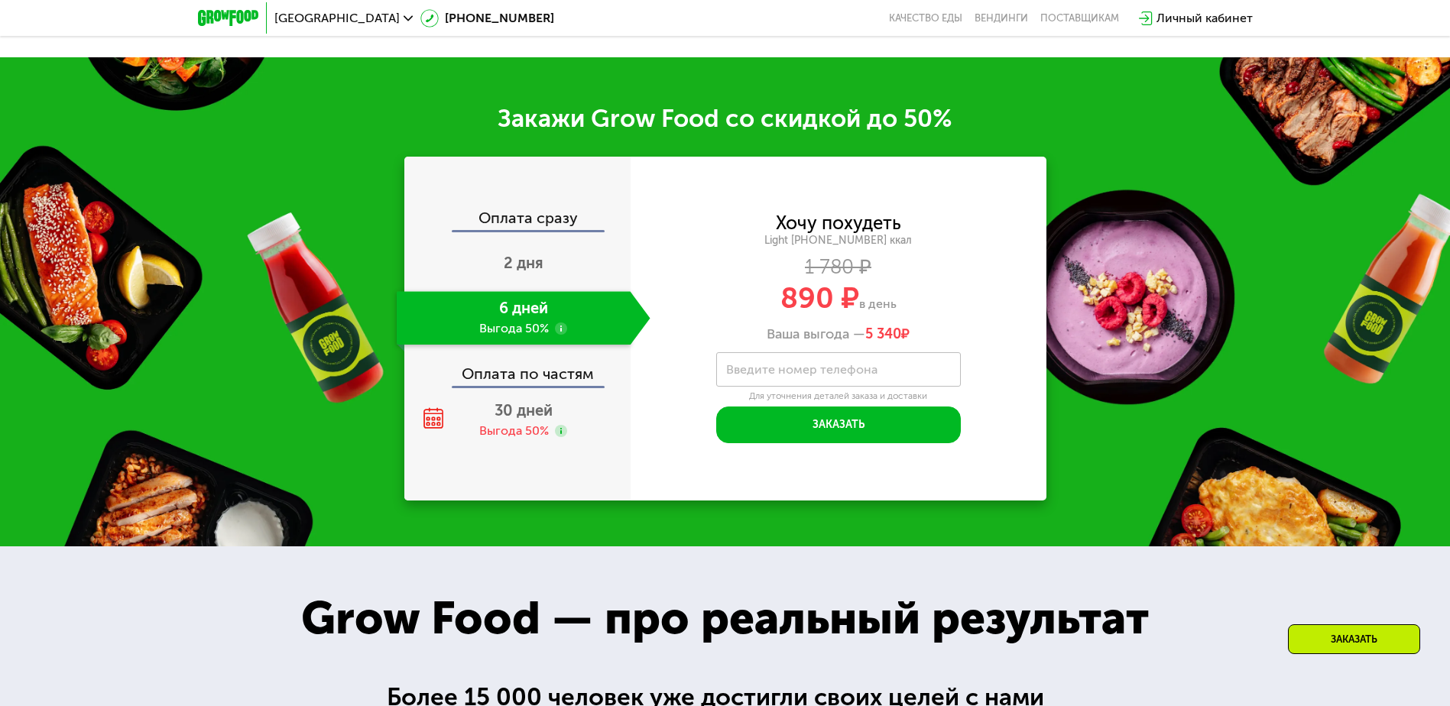
click at [526, 328] on div "6 дней Выгода 50%" at bounding box center [514, 317] width 234 height 53
click at [518, 420] on span "30 дней" at bounding box center [523, 410] width 58 height 18
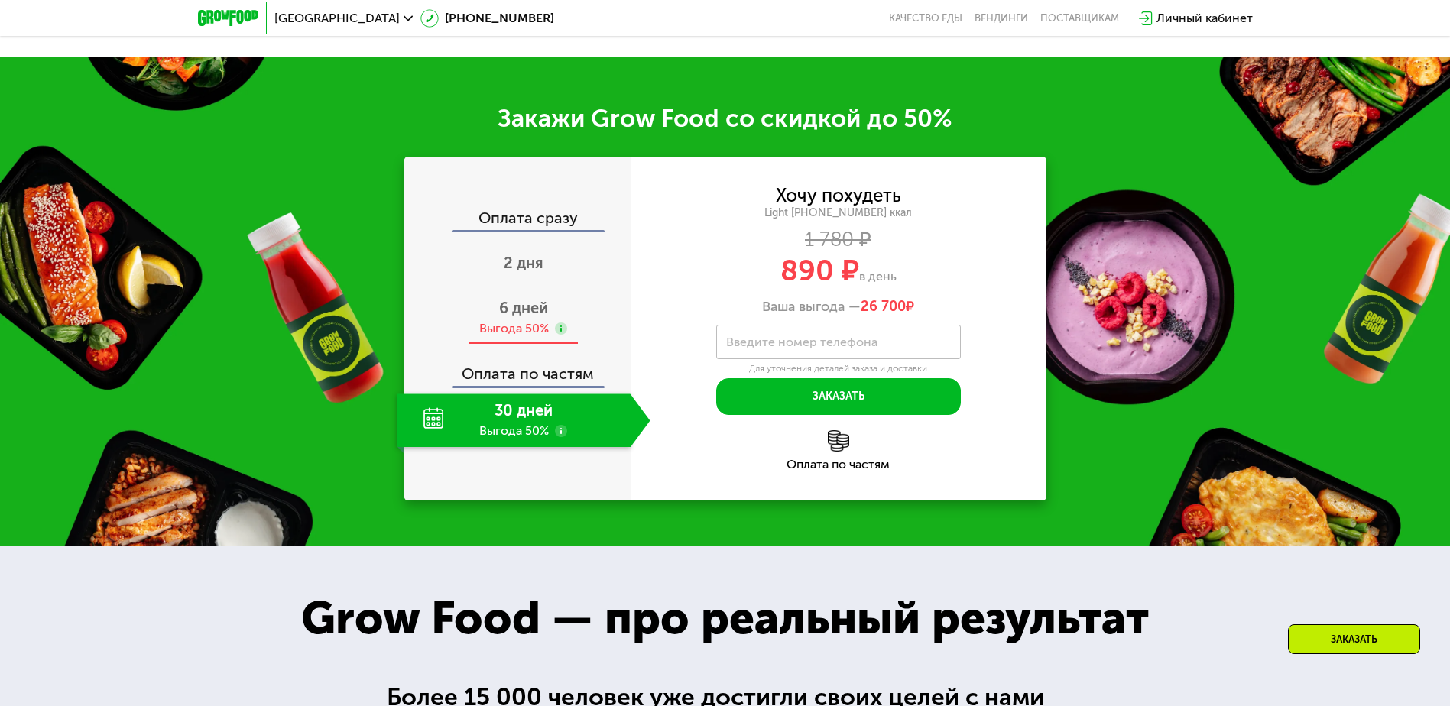
click at [516, 329] on div "Выгода 50%" at bounding box center [514, 328] width 70 height 17
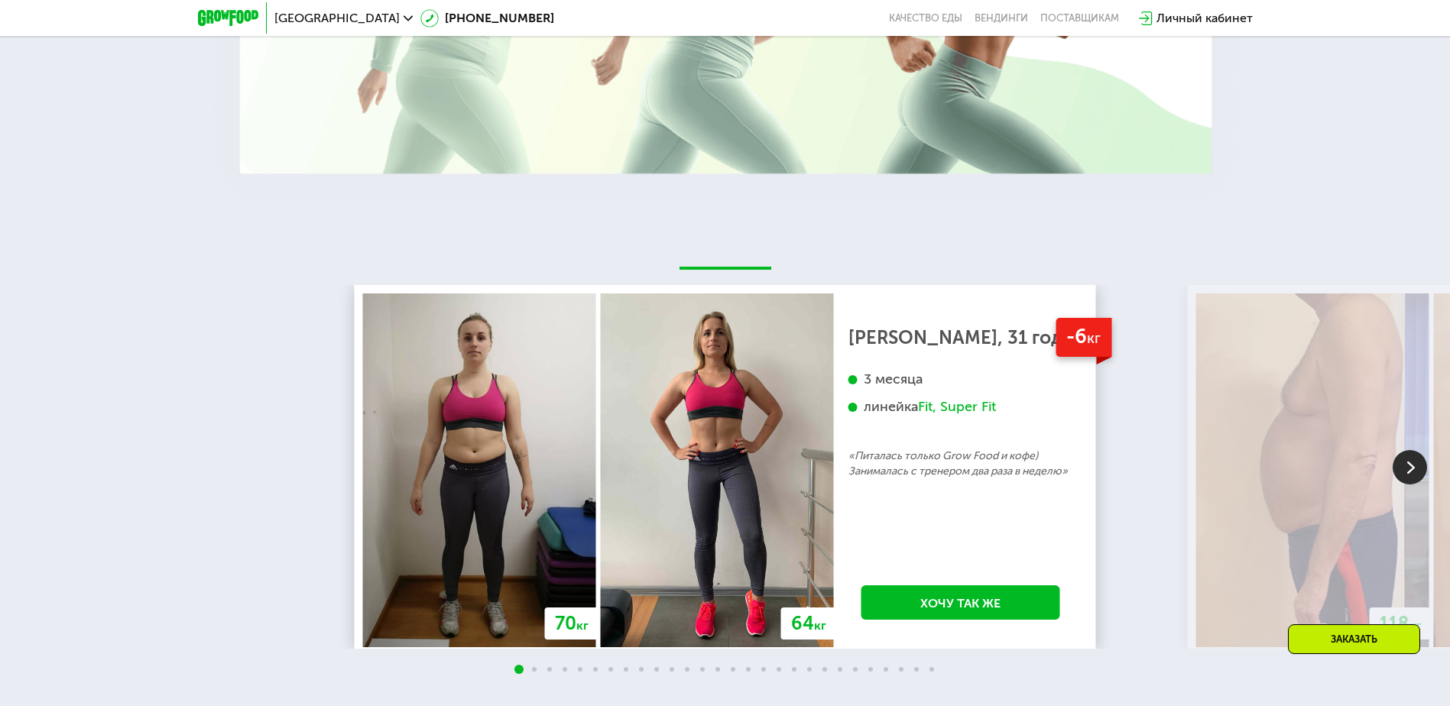
scroll to position [3200, 0]
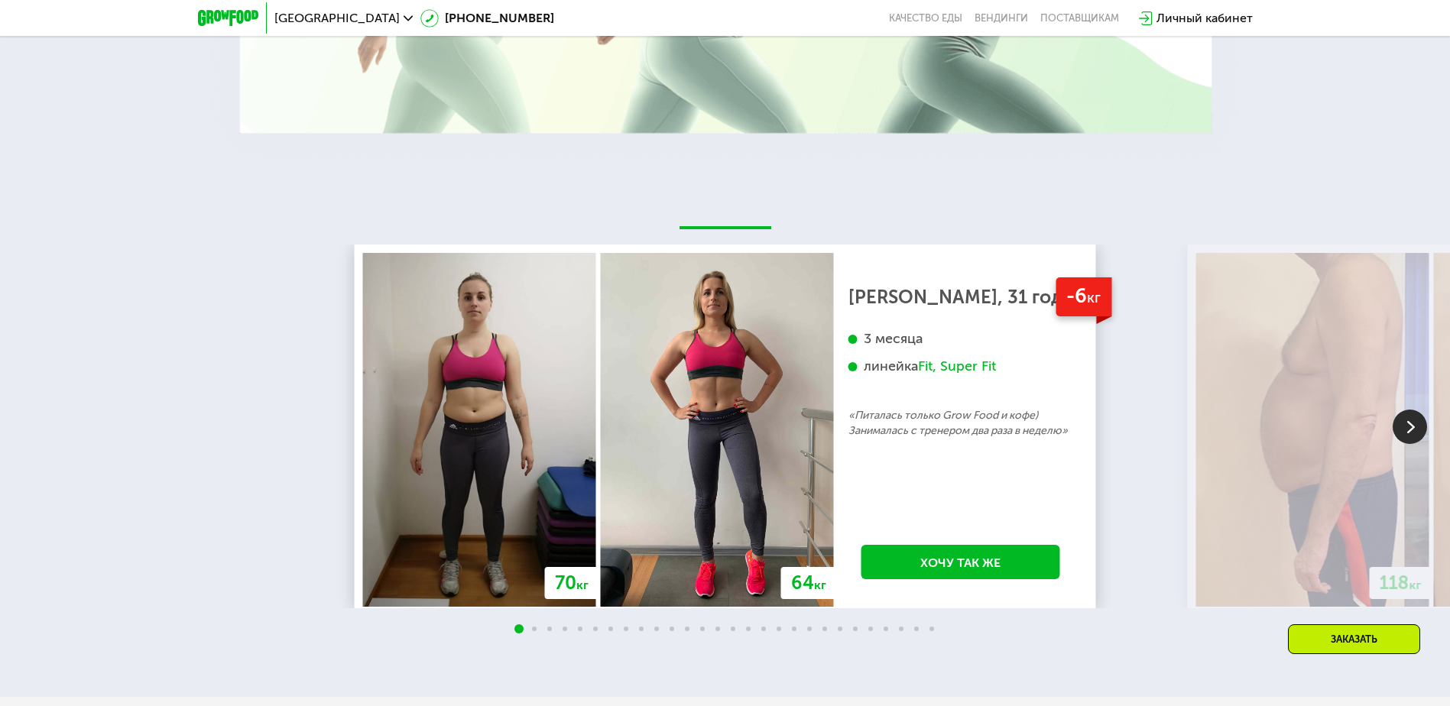
click at [1412, 426] on img at bounding box center [1409, 427] width 34 height 34
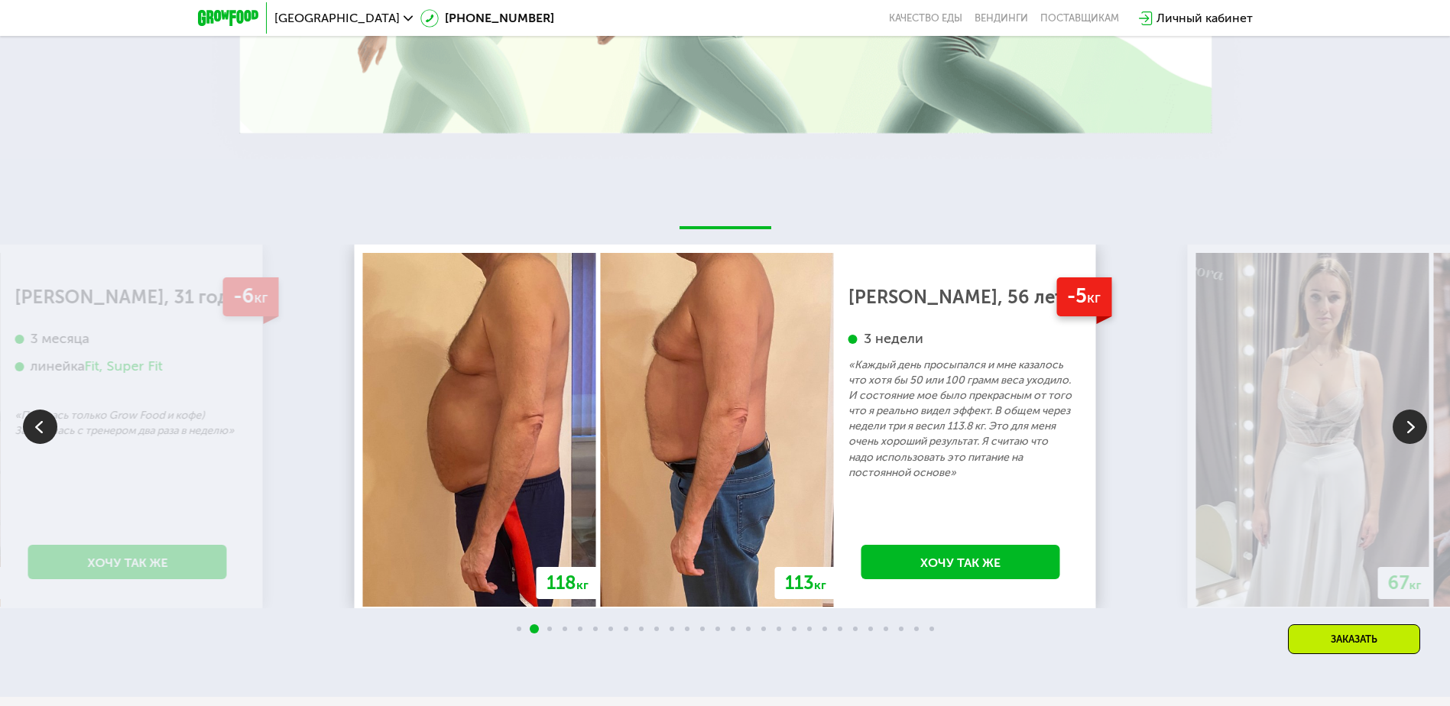
click at [32, 439] on img at bounding box center [40, 427] width 34 height 34
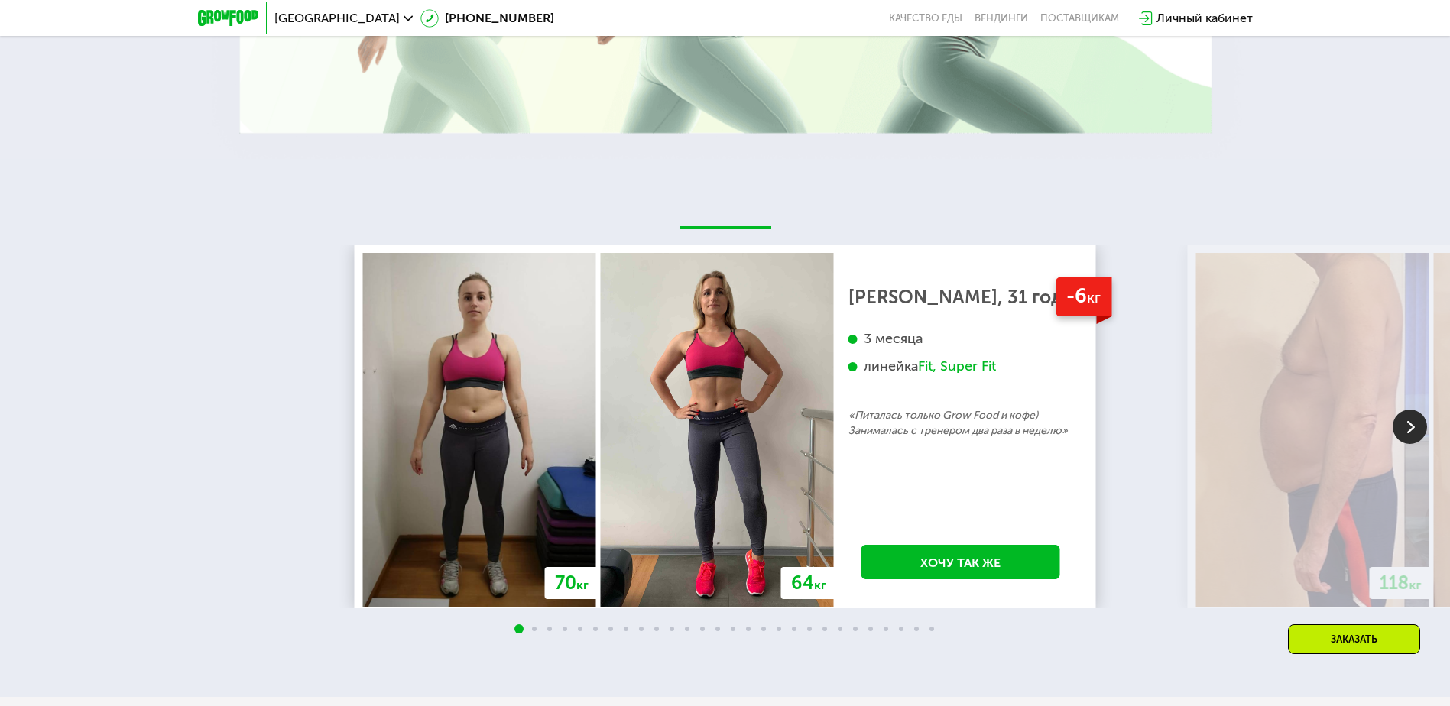
click at [1416, 436] on img at bounding box center [1409, 427] width 34 height 34
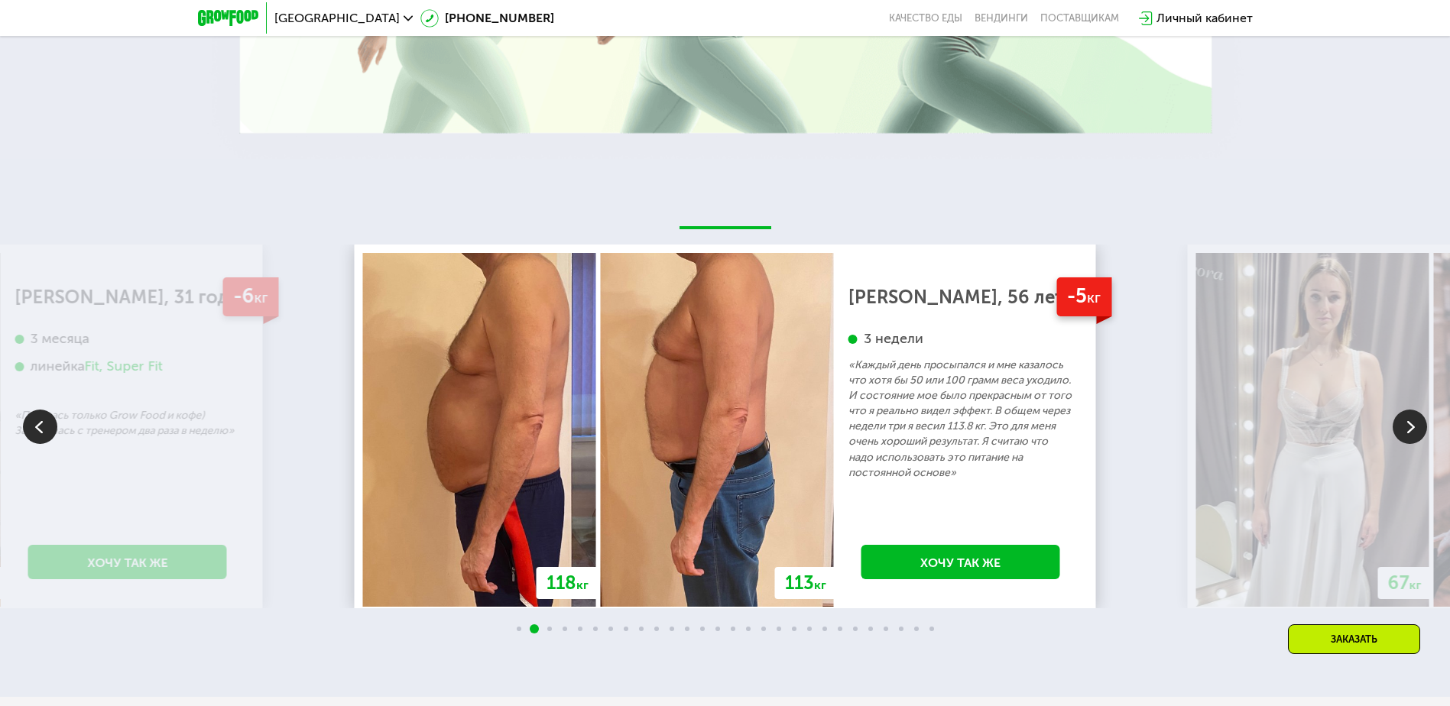
click at [1416, 436] on img at bounding box center [1409, 427] width 34 height 34
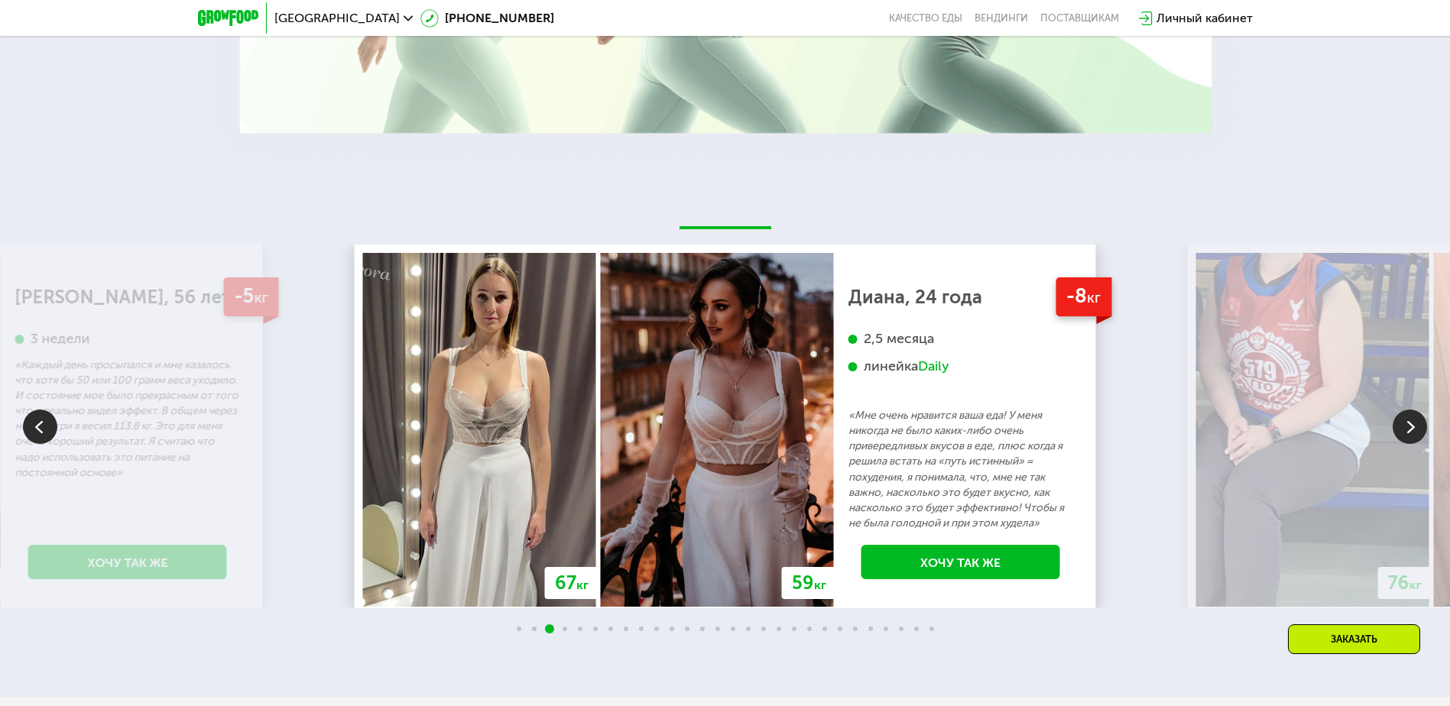
click at [1416, 436] on img at bounding box center [1409, 427] width 34 height 34
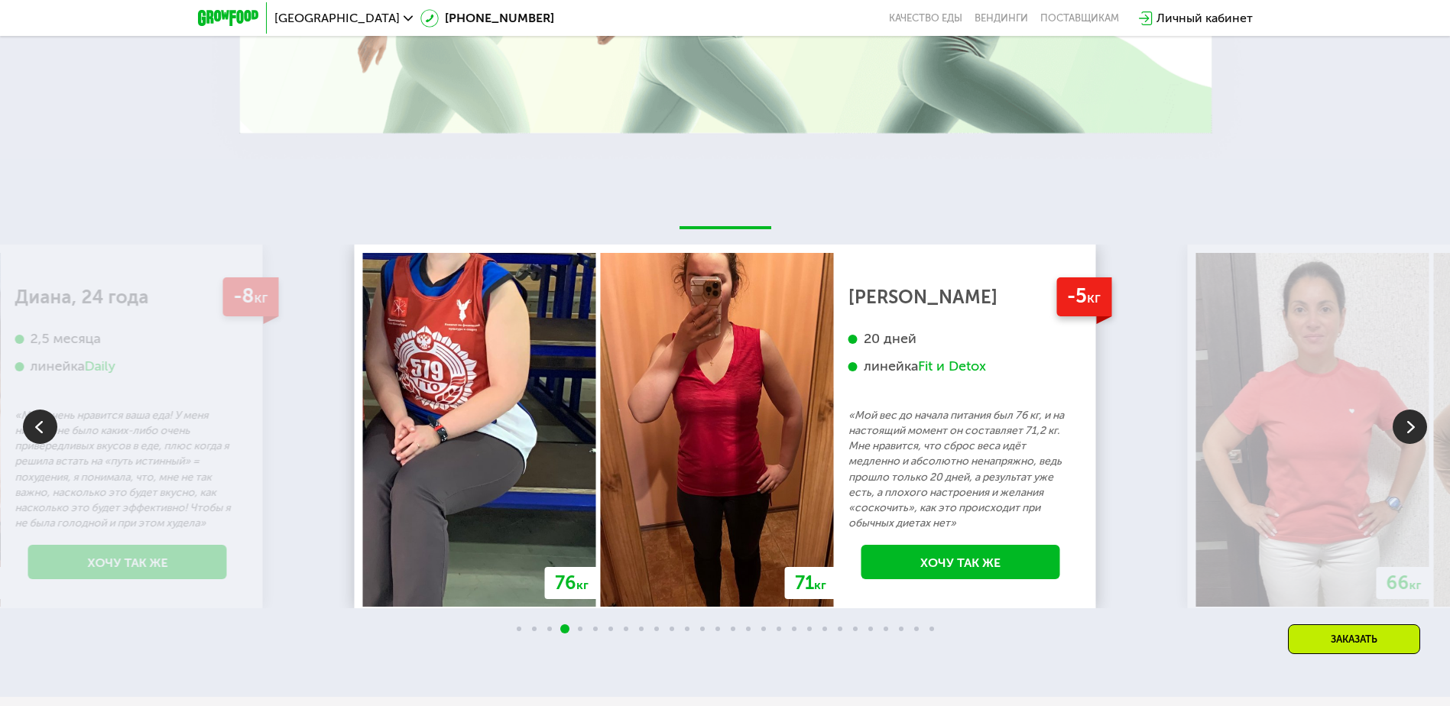
click at [1416, 436] on img at bounding box center [1409, 427] width 34 height 34
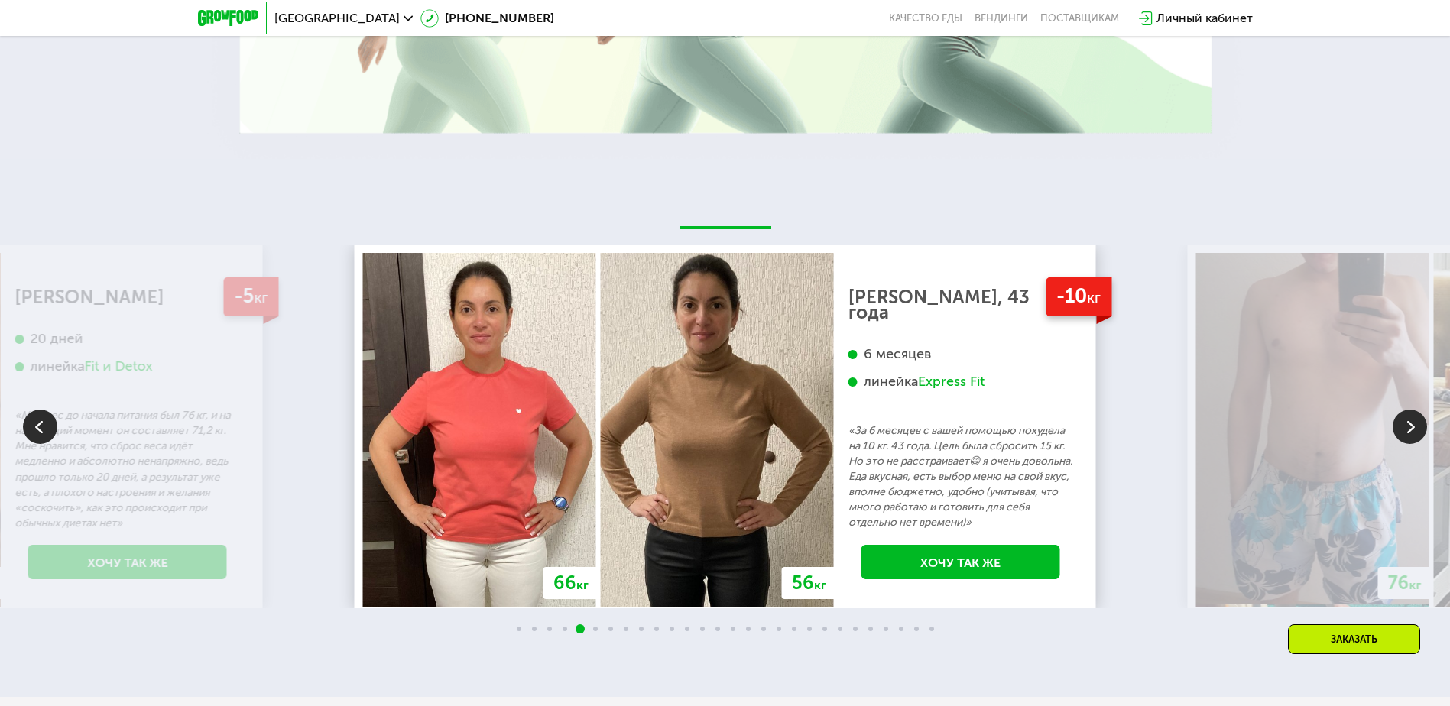
click at [1416, 436] on img at bounding box center [1409, 427] width 34 height 34
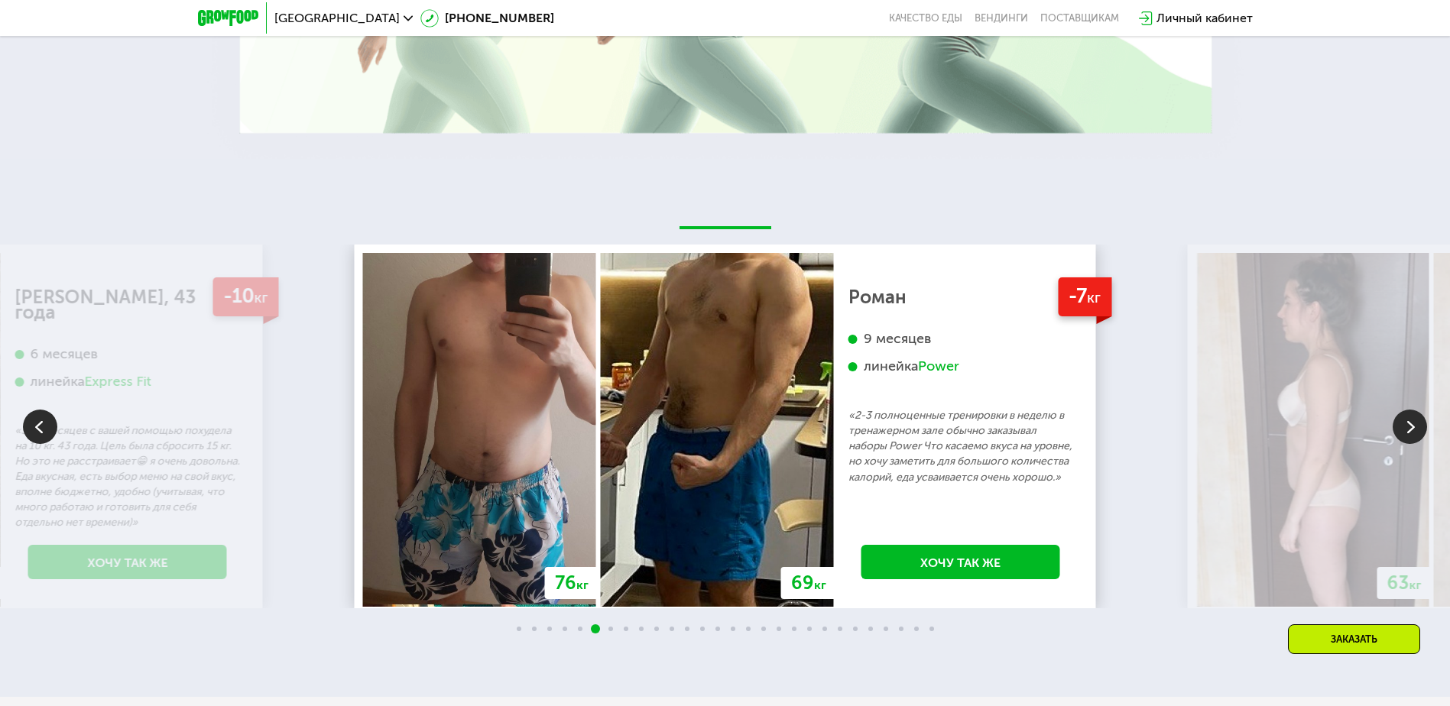
click at [1416, 436] on img at bounding box center [1409, 427] width 34 height 34
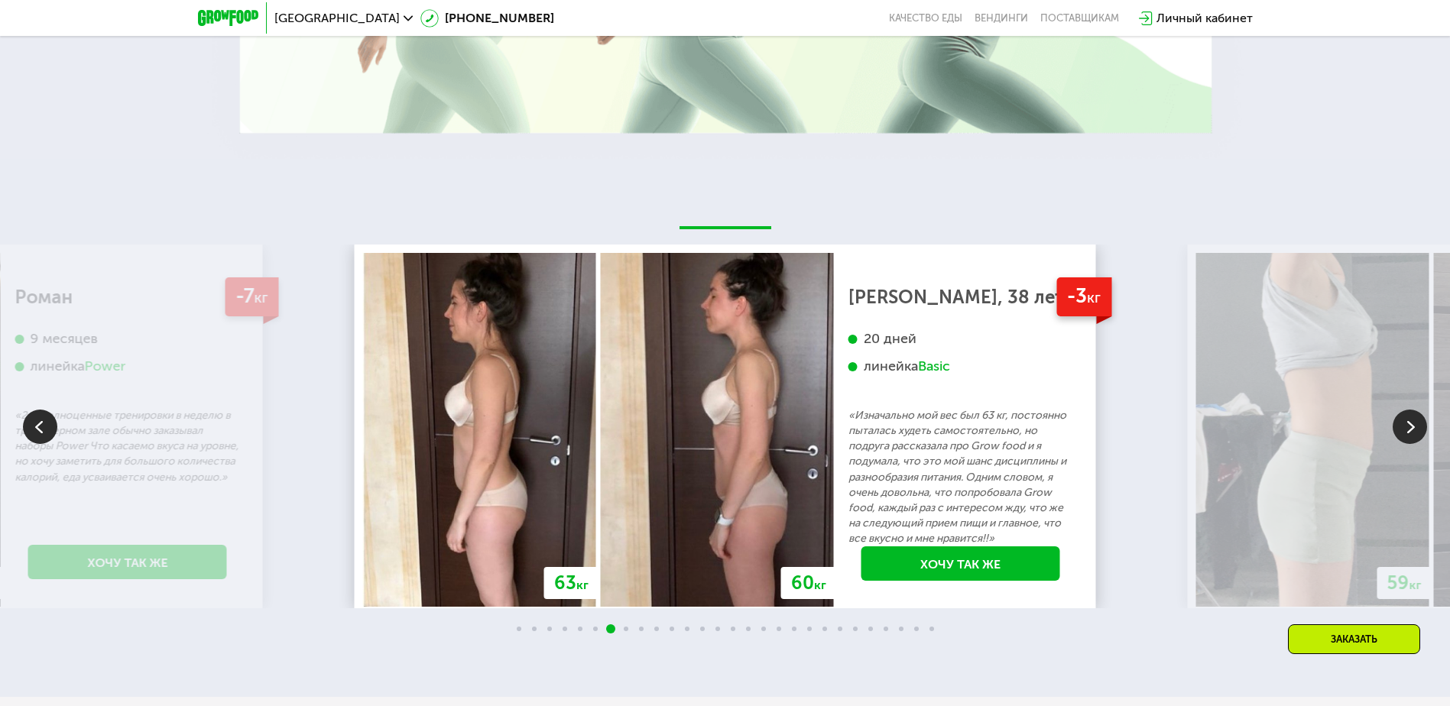
click at [1416, 436] on img at bounding box center [1409, 427] width 34 height 34
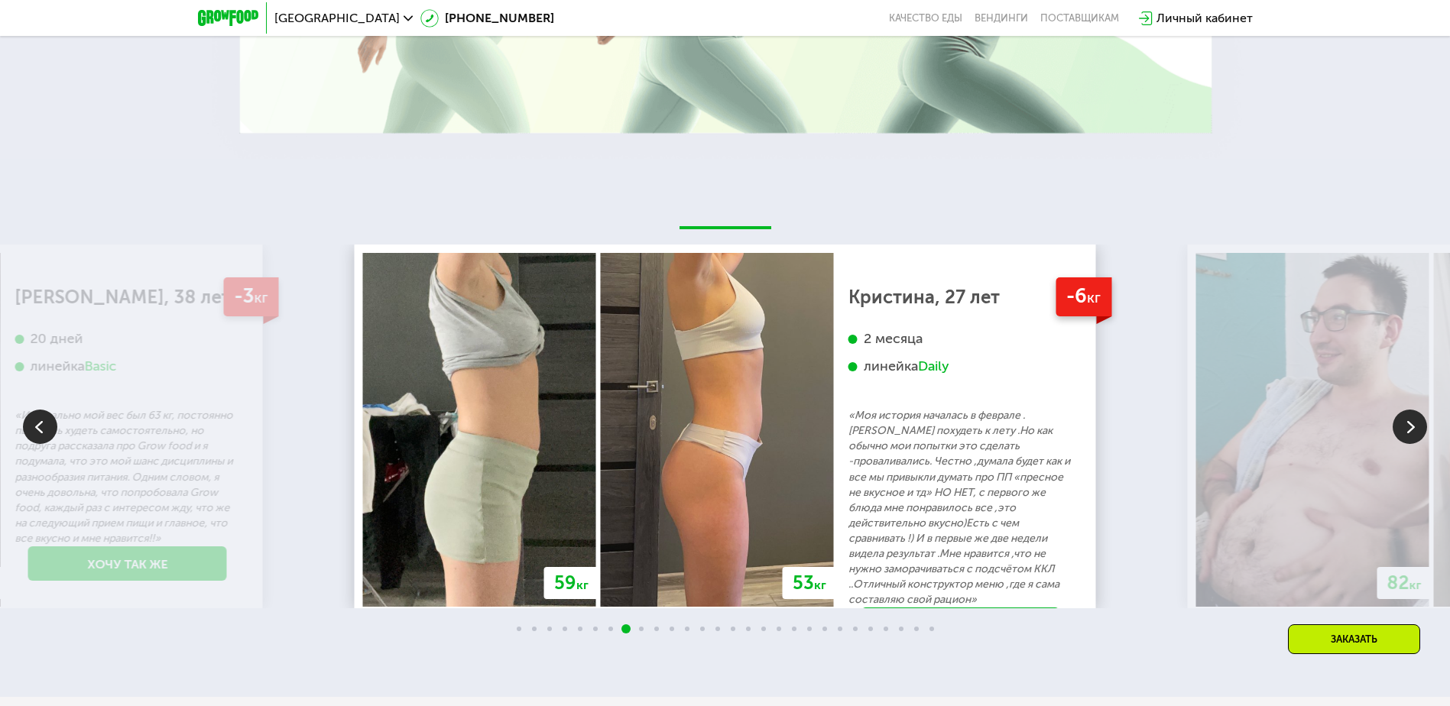
click at [1416, 436] on img at bounding box center [1409, 427] width 34 height 34
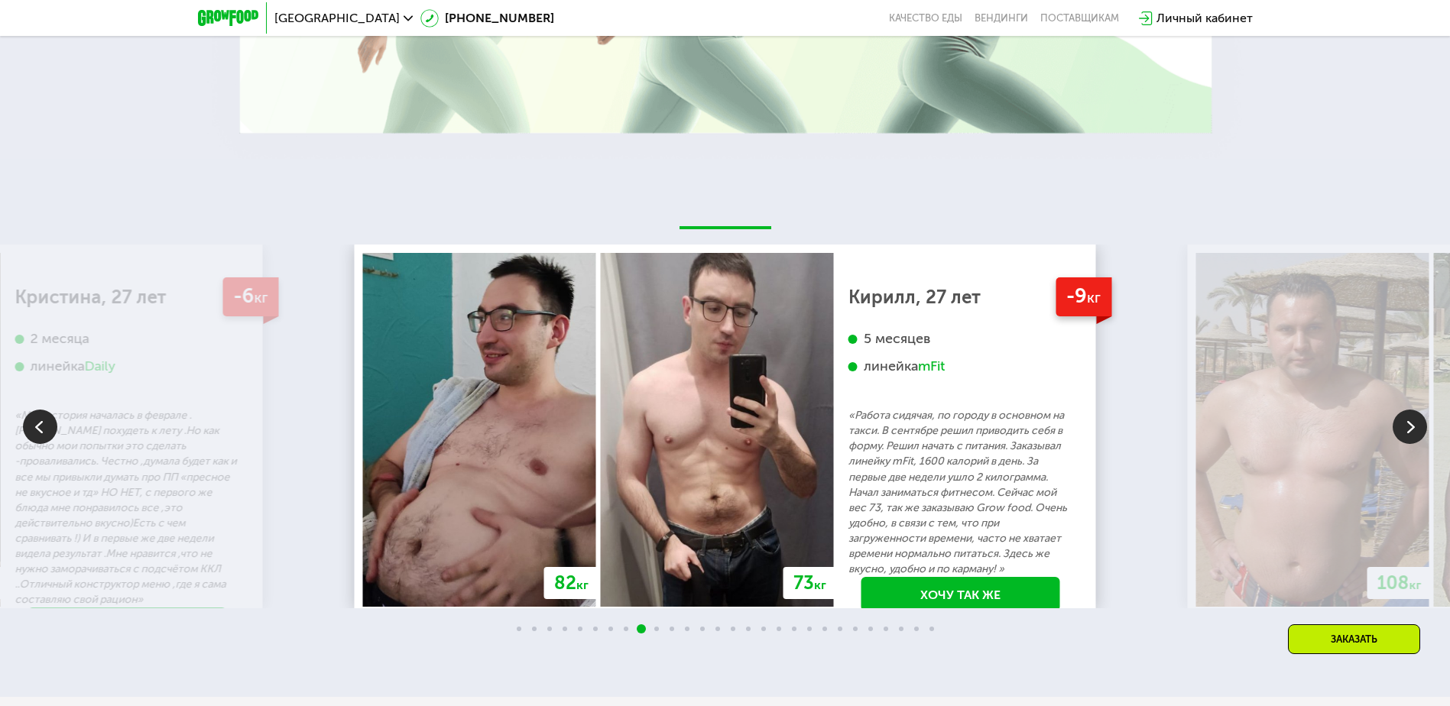
click at [1416, 436] on img at bounding box center [1409, 427] width 34 height 34
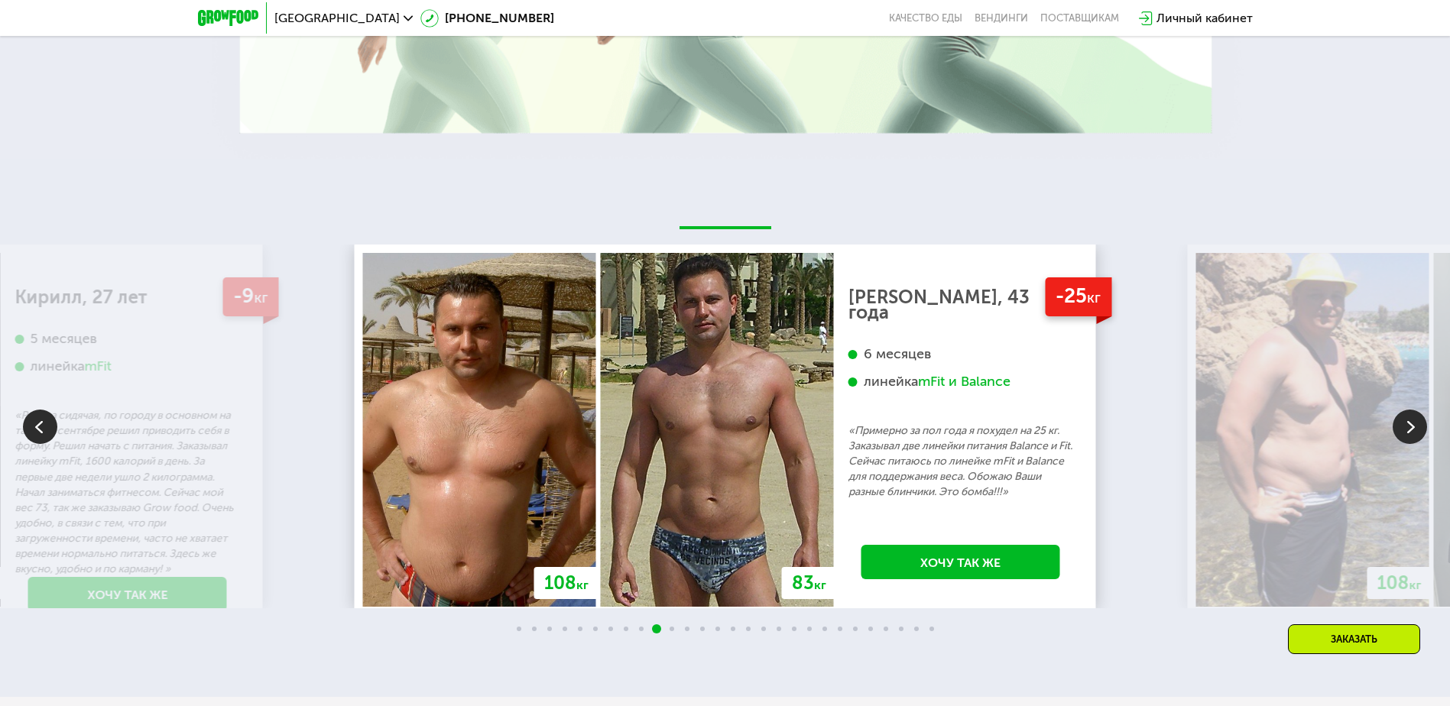
click at [1416, 436] on img at bounding box center [1409, 427] width 34 height 34
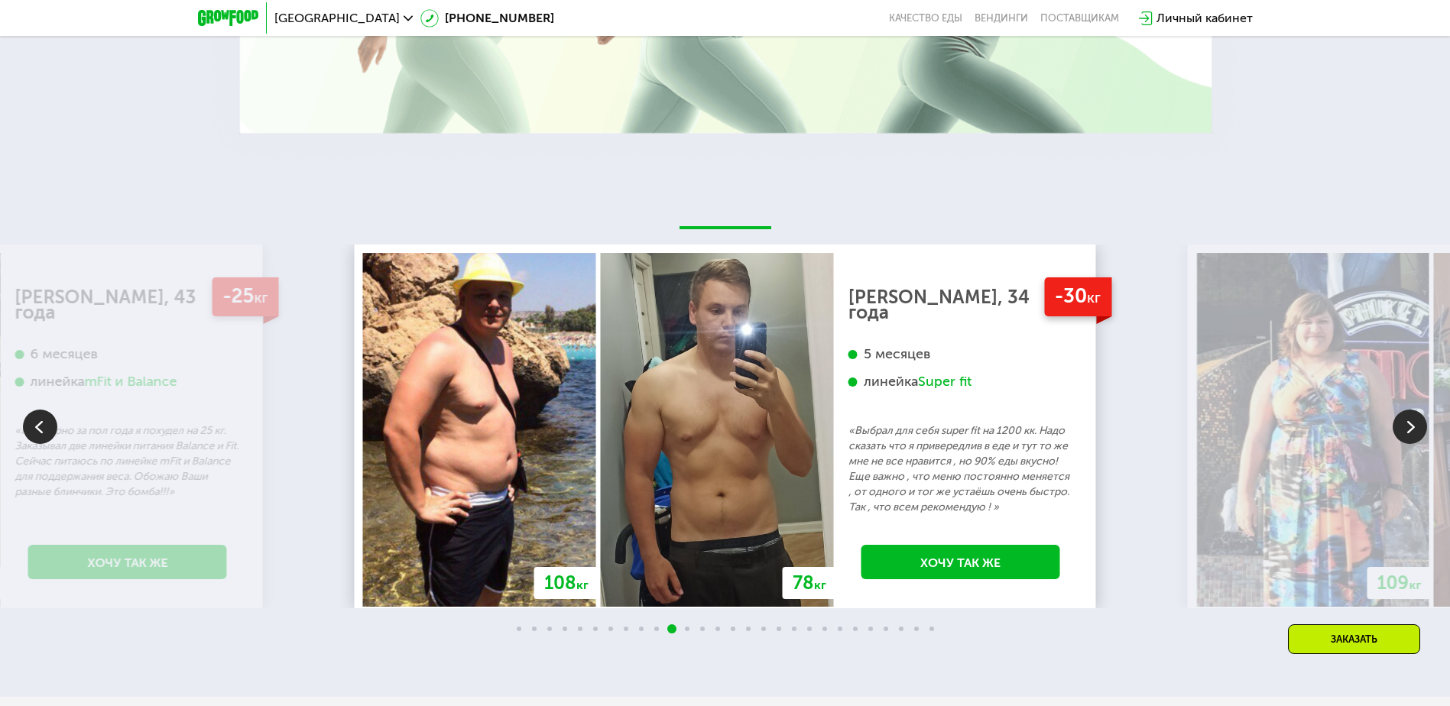
click at [1416, 436] on img at bounding box center [1409, 427] width 34 height 34
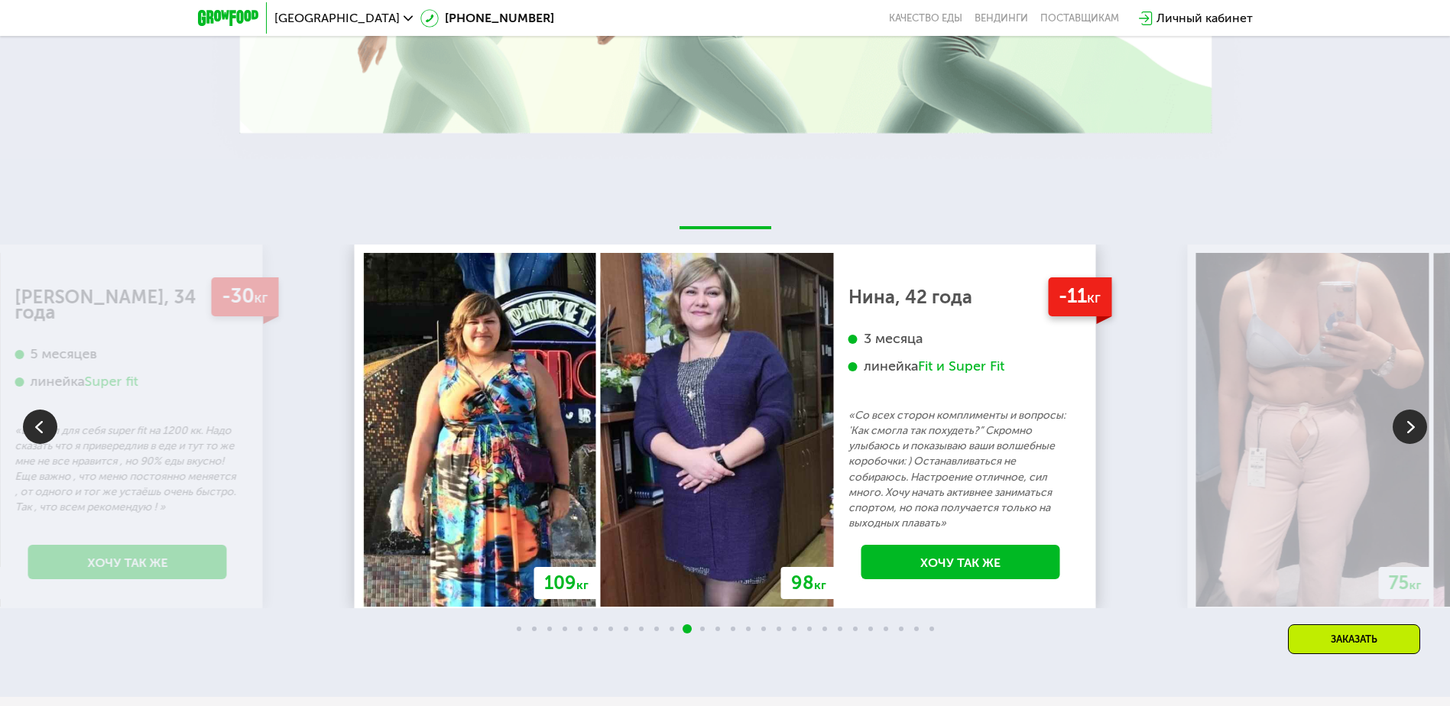
click at [1416, 436] on img at bounding box center [1409, 427] width 34 height 34
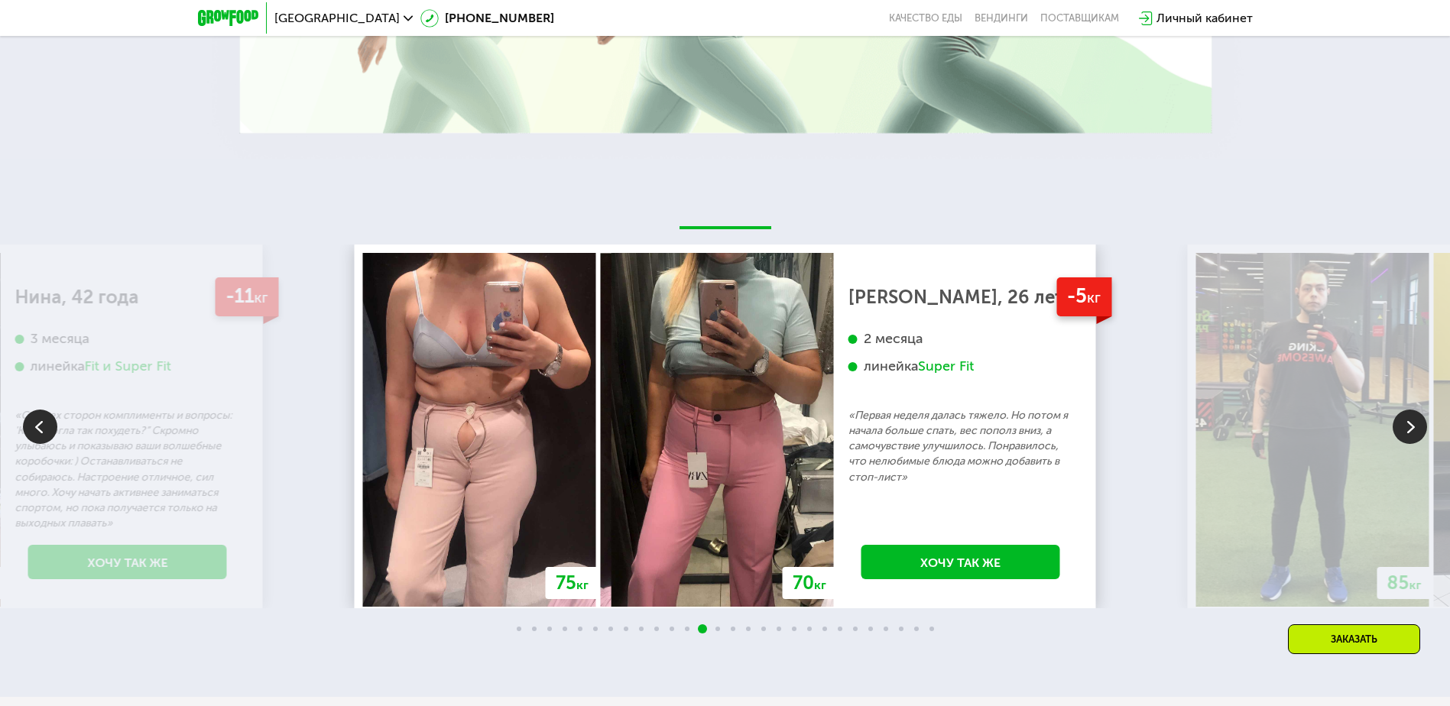
click at [1416, 436] on img at bounding box center [1409, 427] width 34 height 34
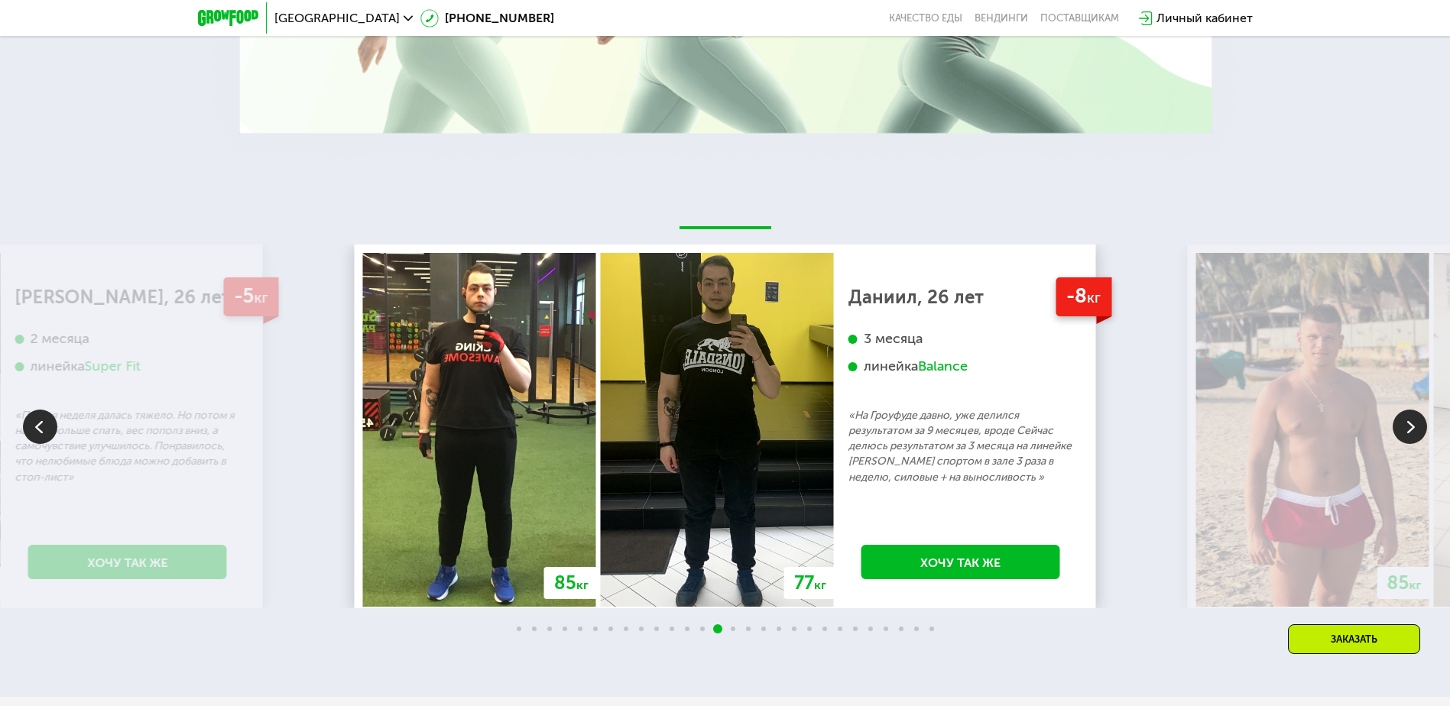
click at [1416, 436] on img at bounding box center [1409, 427] width 34 height 34
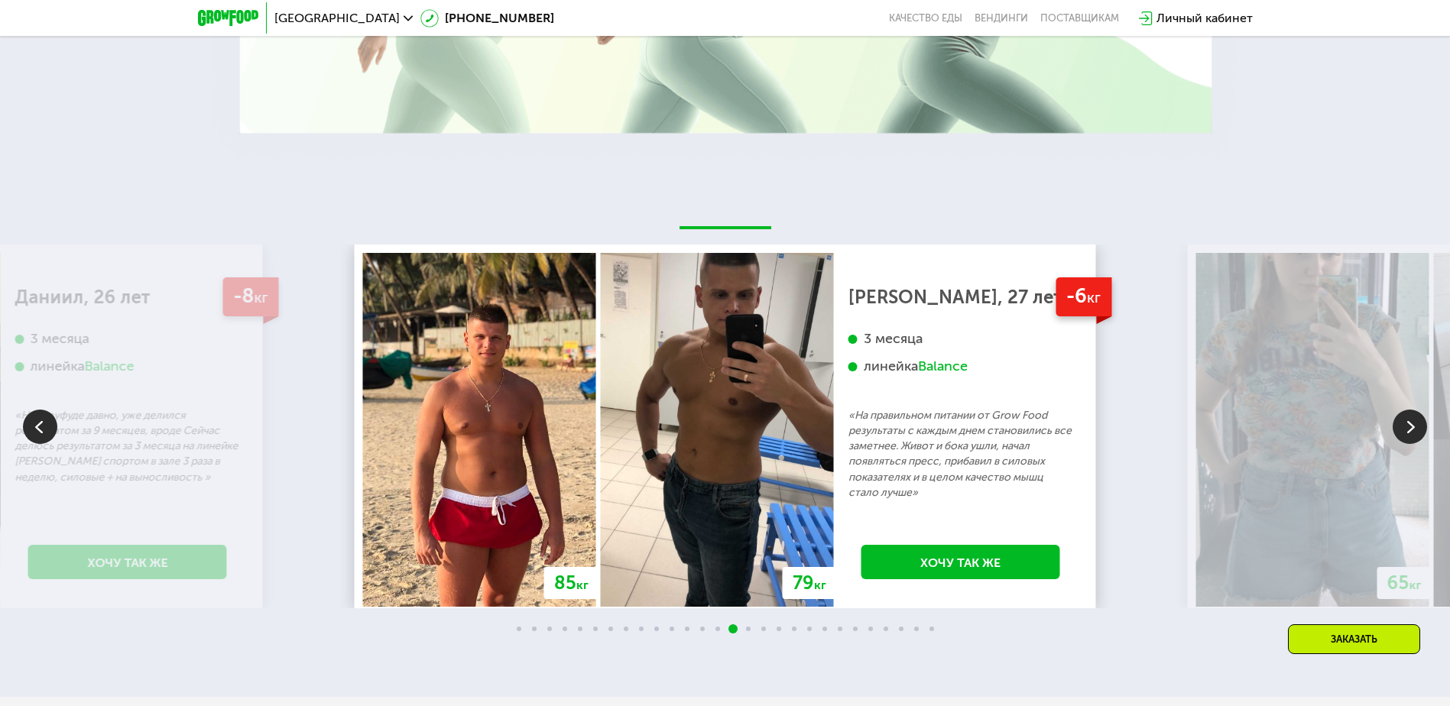
click at [1416, 436] on img at bounding box center [1409, 427] width 34 height 34
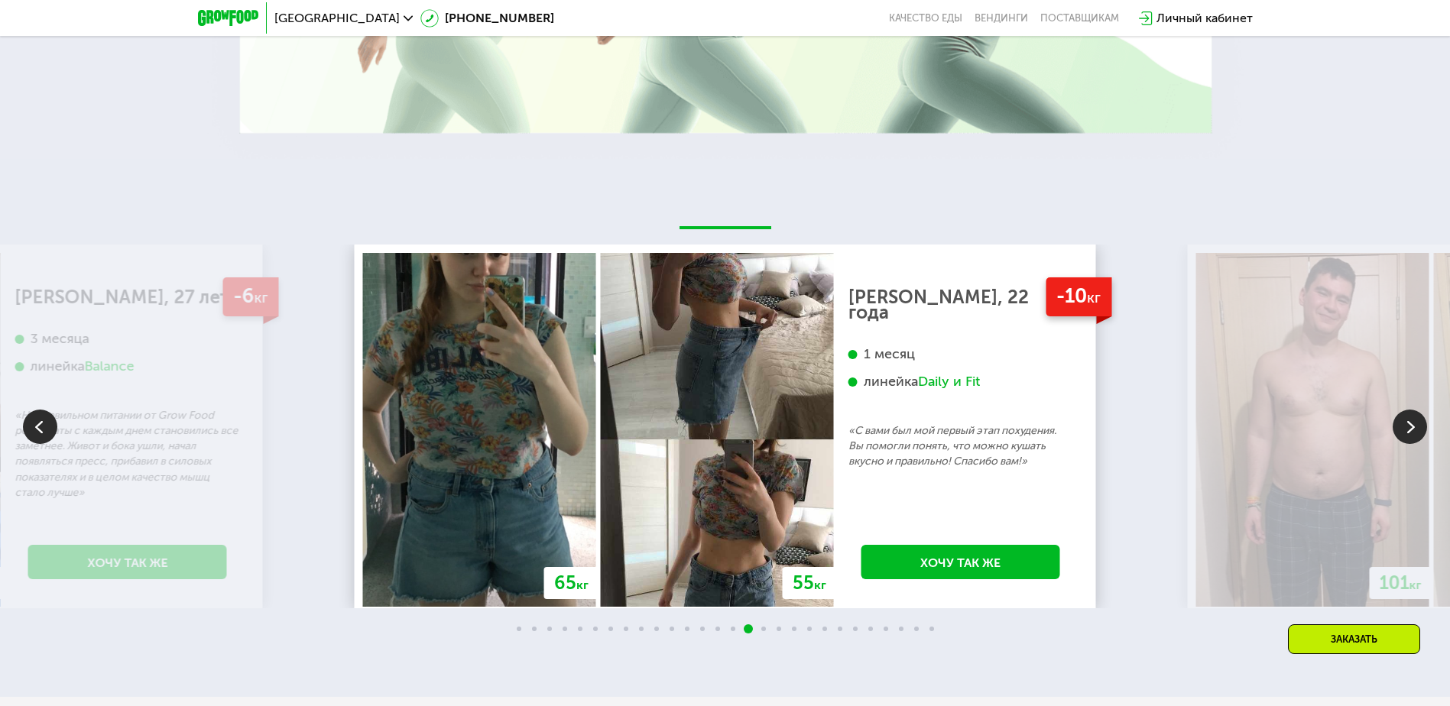
click at [1416, 436] on img at bounding box center [1409, 427] width 34 height 34
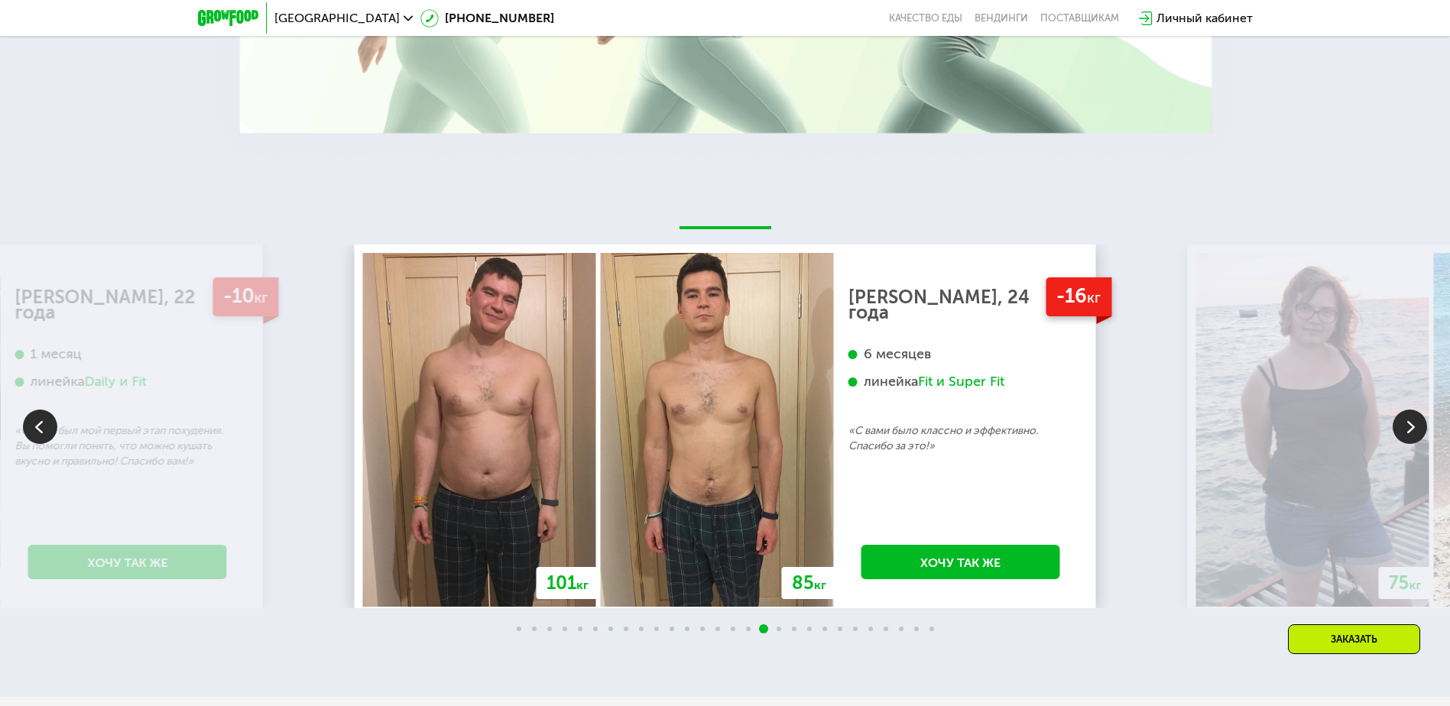
click at [1416, 436] on img at bounding box center [1409, 427] width 34 height 34
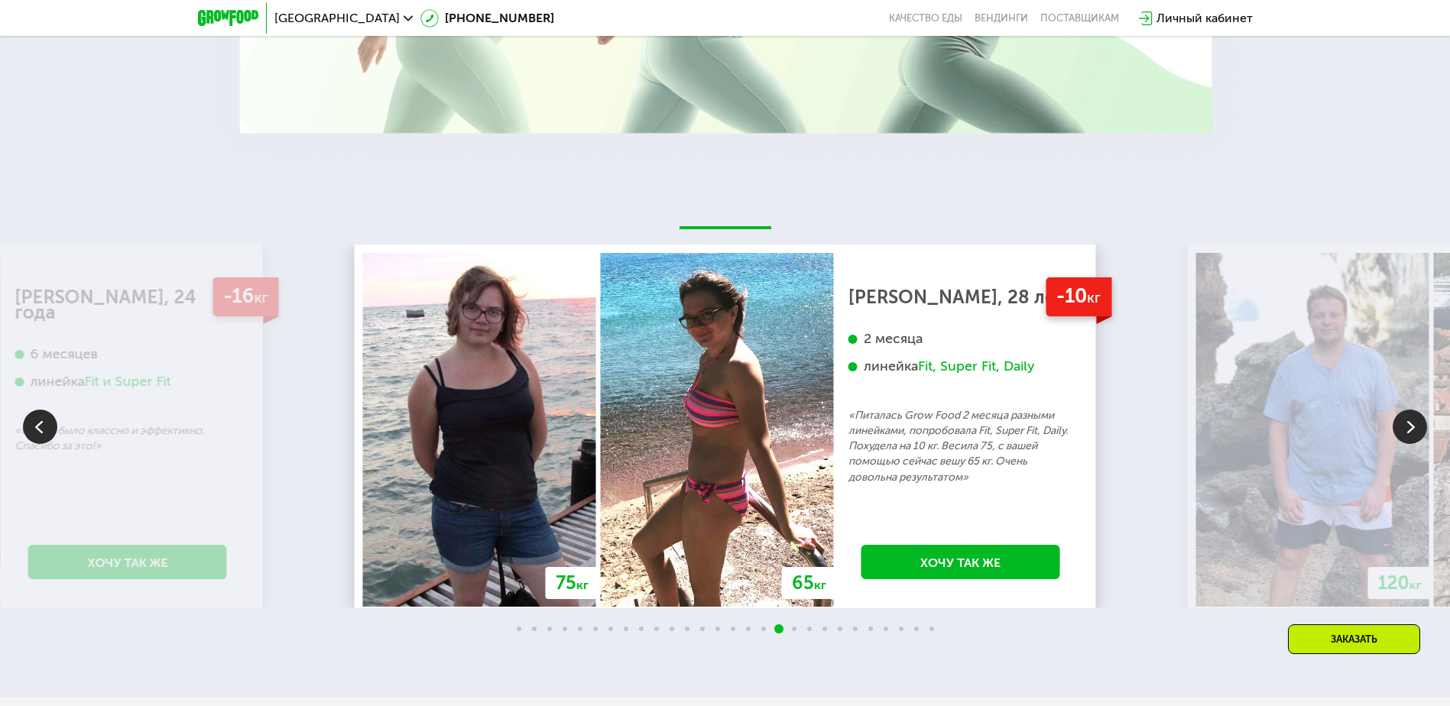
click at [1416, 436] on img at bounding box center [1409, 427] width 34 height 34
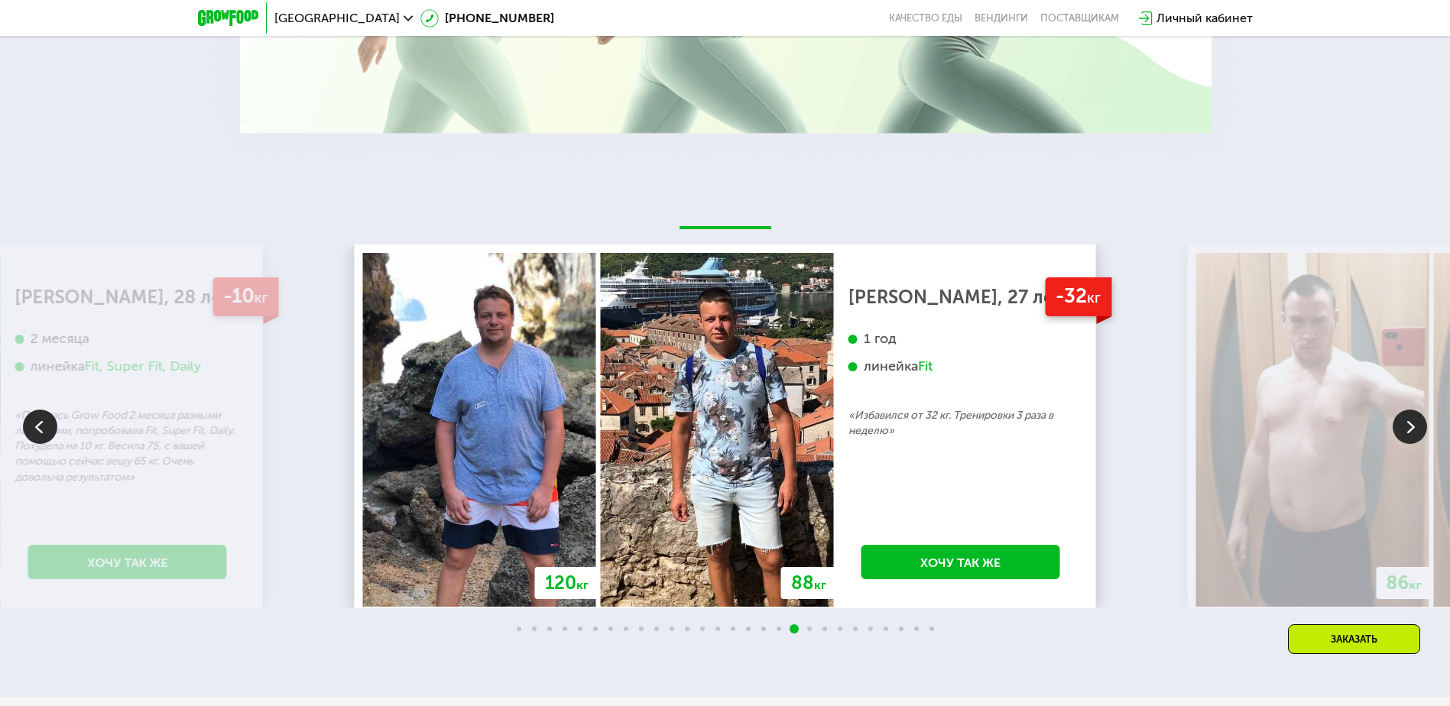
click at [1416, 436] on img at bounding box center [1409, 427] width 34 height 34
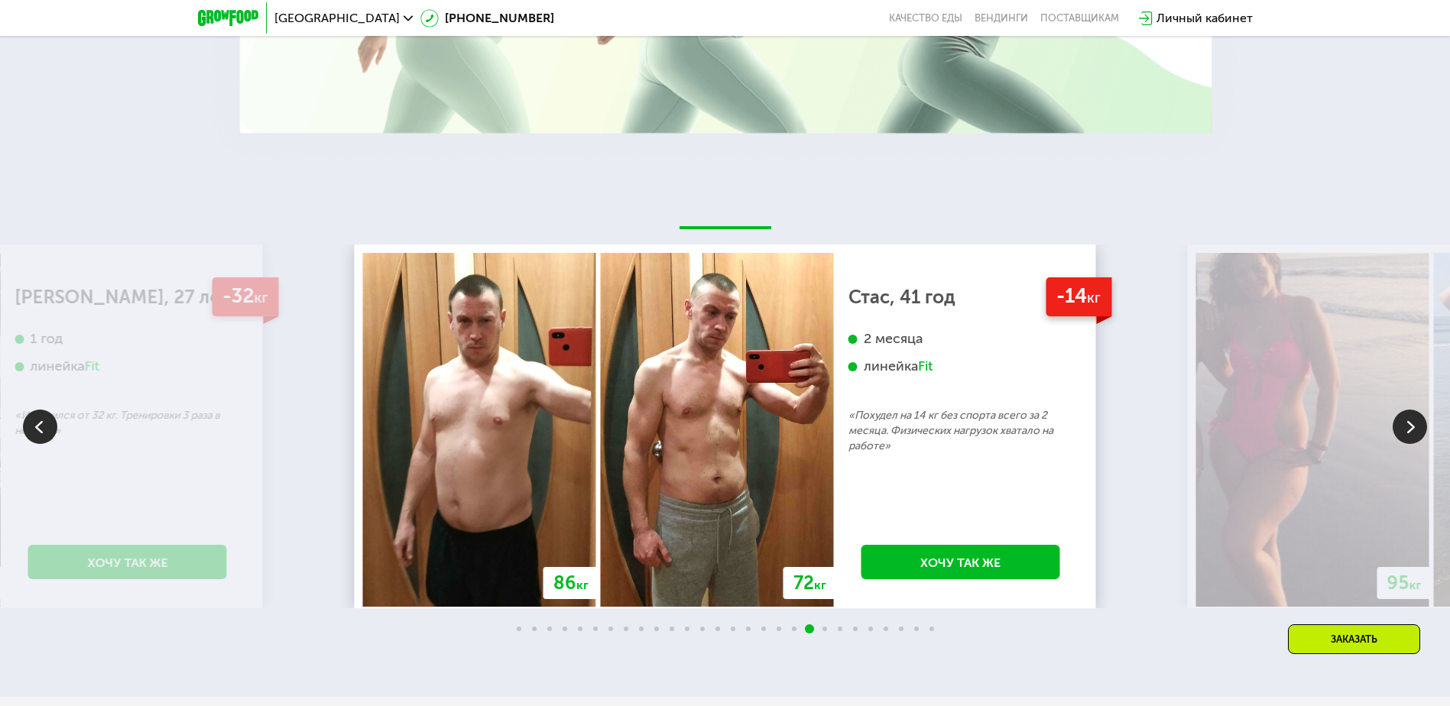
click at [1416, 436] on img at bounding box center [1409, 427] width 34 height 34
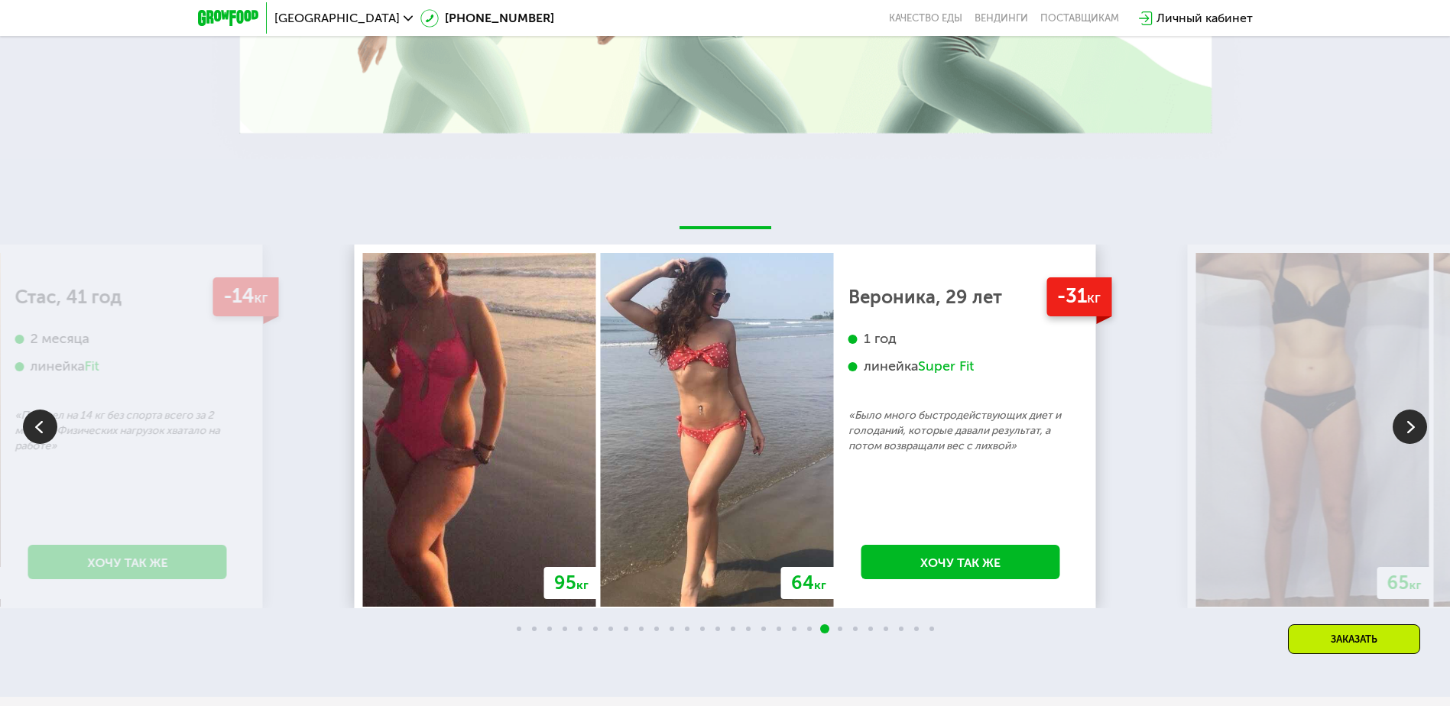
click at [1416, 436] on img at bounding box center [1409, 427] width 34 height 34
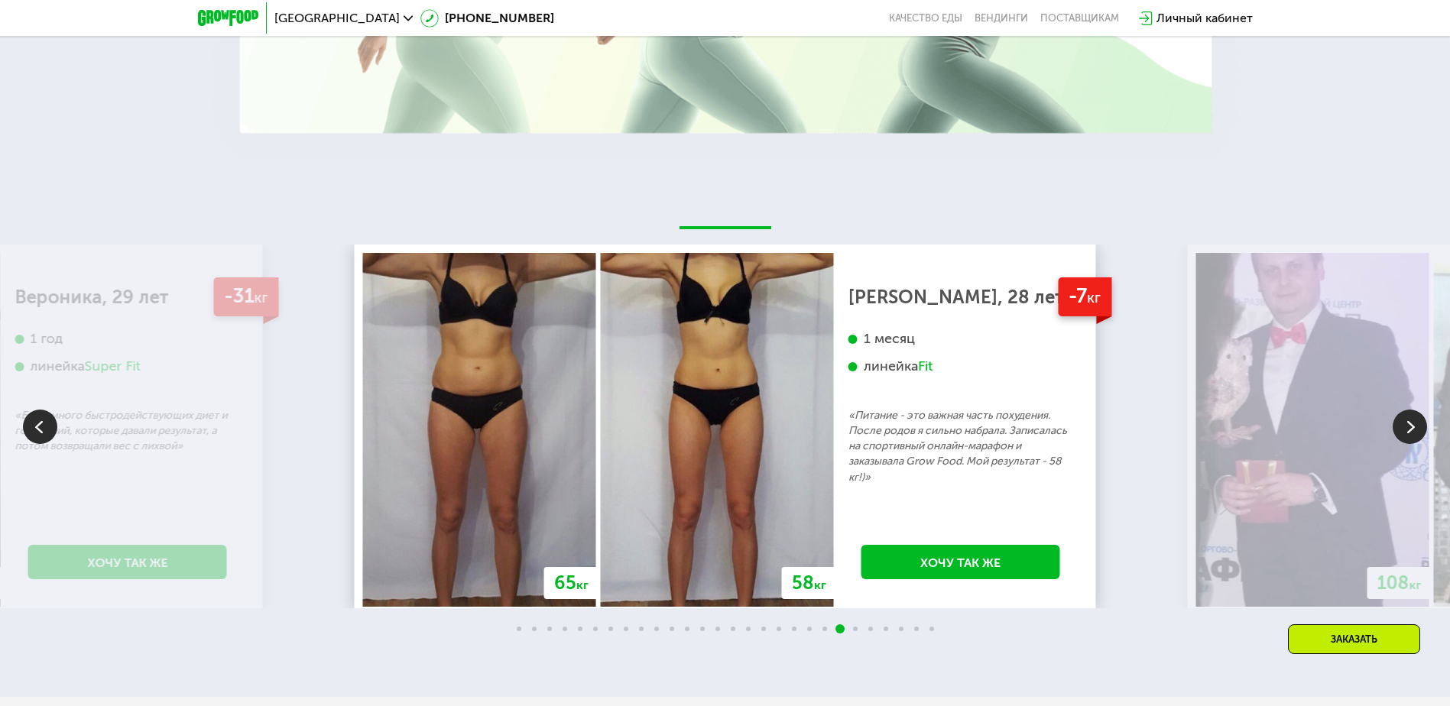
click at [1418, 436] on img at bounding box center [1409, 427] width 34 height 34
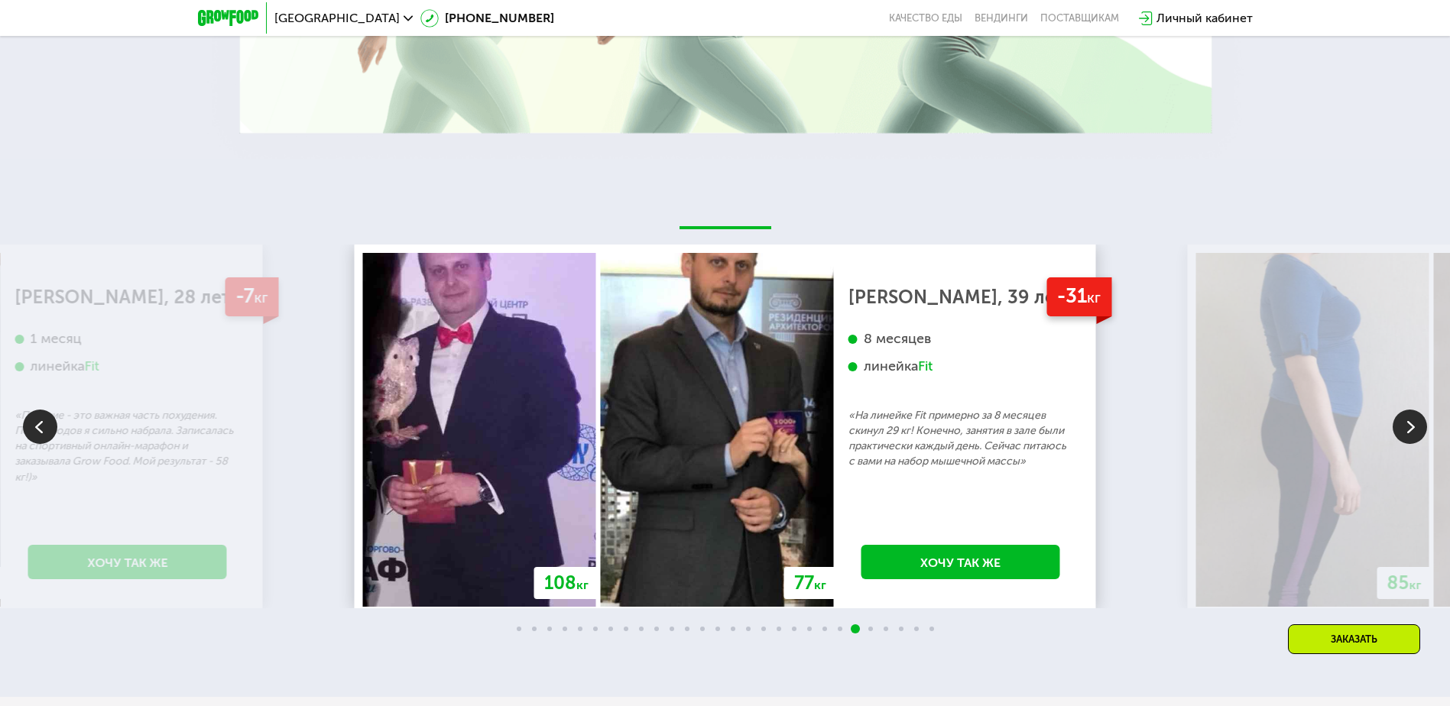
click at [1418, 436] on img at bounding box center [1409, 427] width 34 height 34
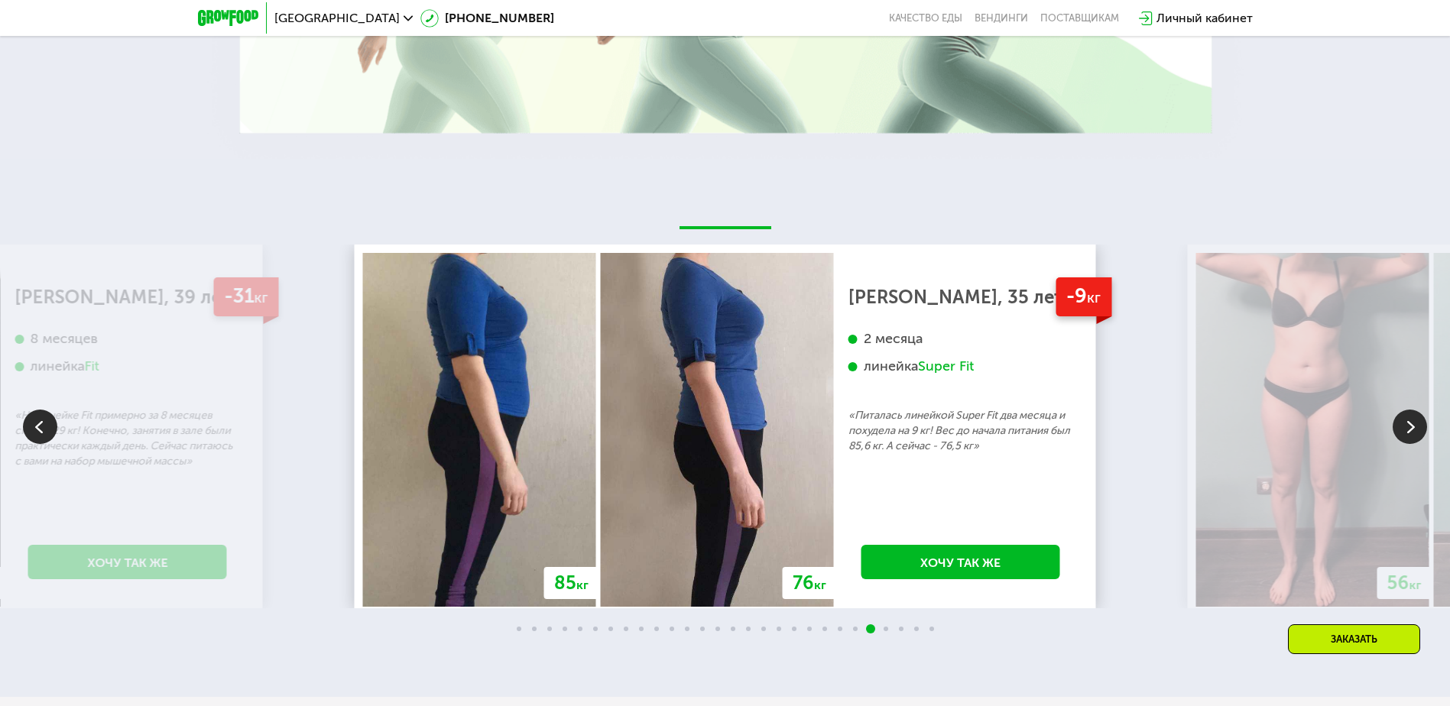
click at [1418, 436] on img at bounding box center [1409, 427] width 34 height 34
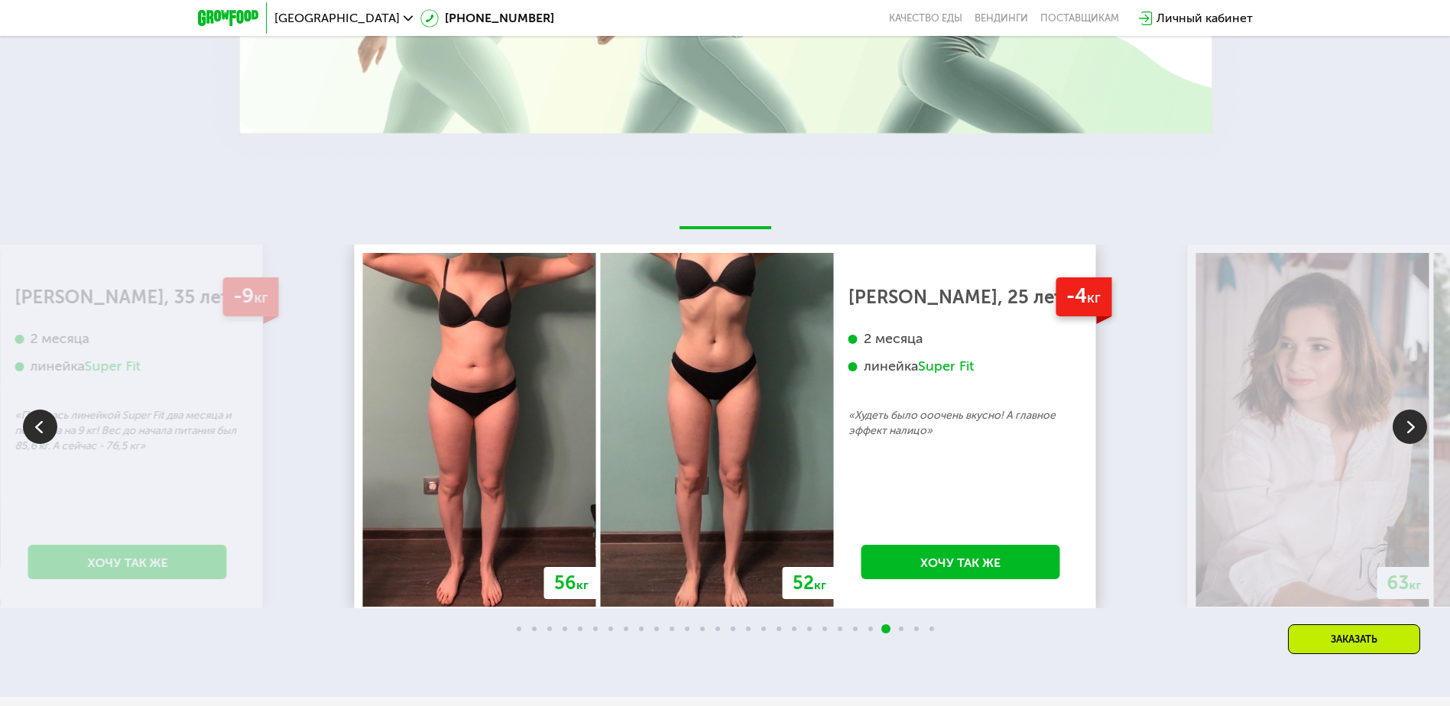
click at [1418, 436] on img at bounding box center [1409, 427] width 34 height 34
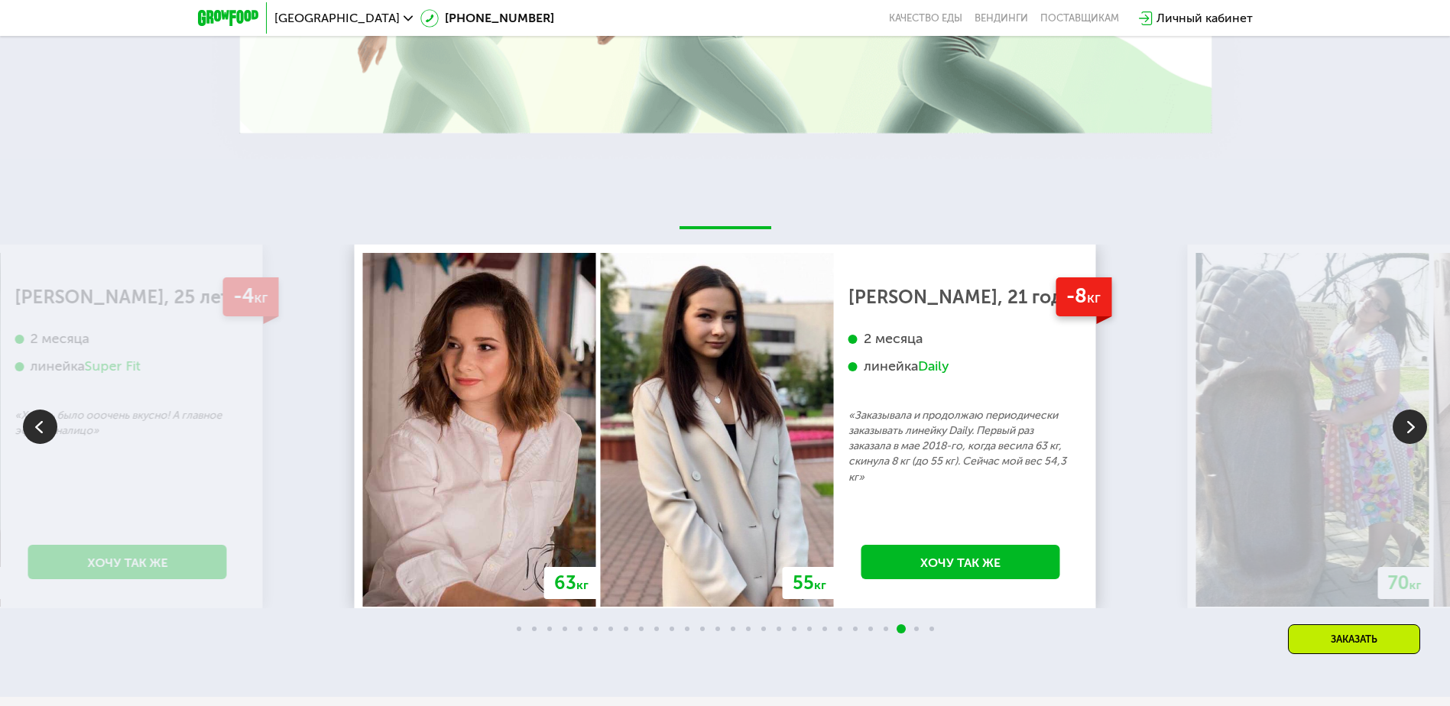
click at [1418, 436] on img at bounding box center [1409, 427] width 34 height 34
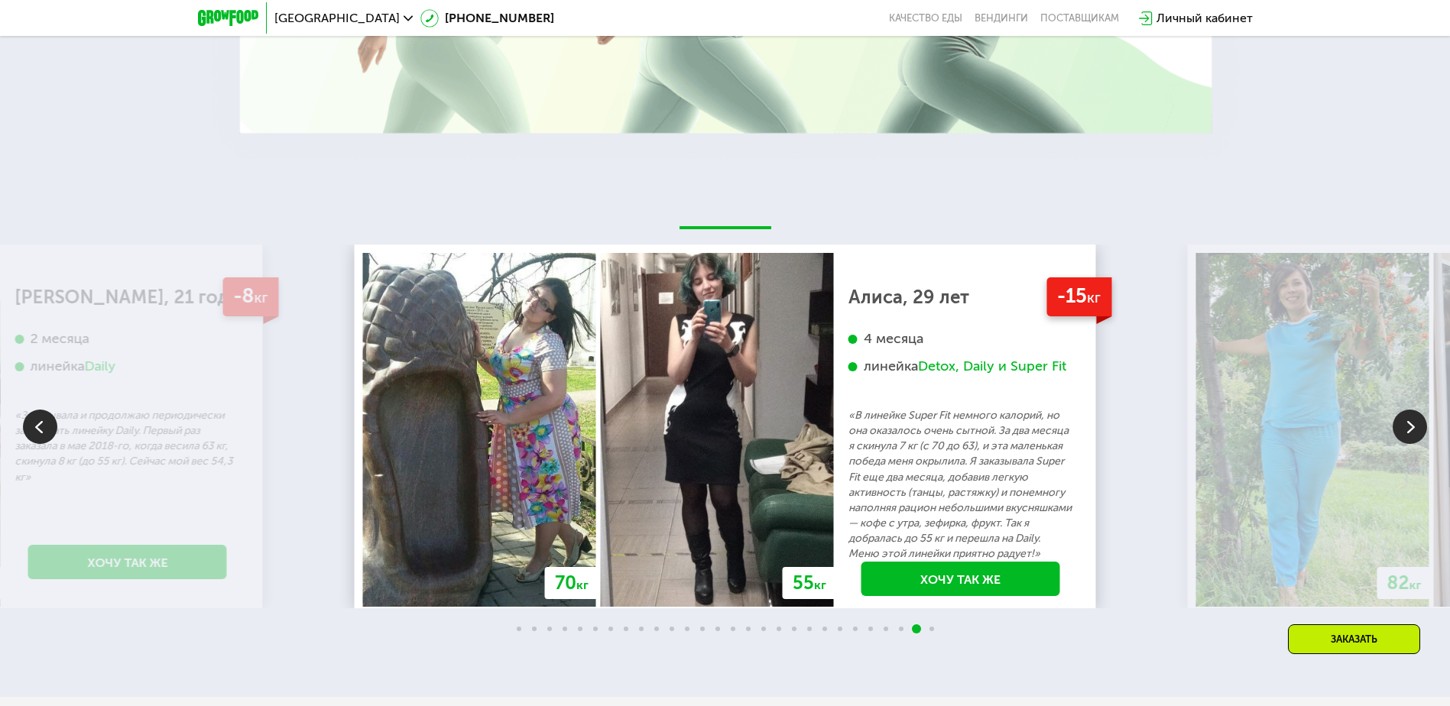
click at [1418, 436] on img at bounding box center [1409, 427] width 34 height 34
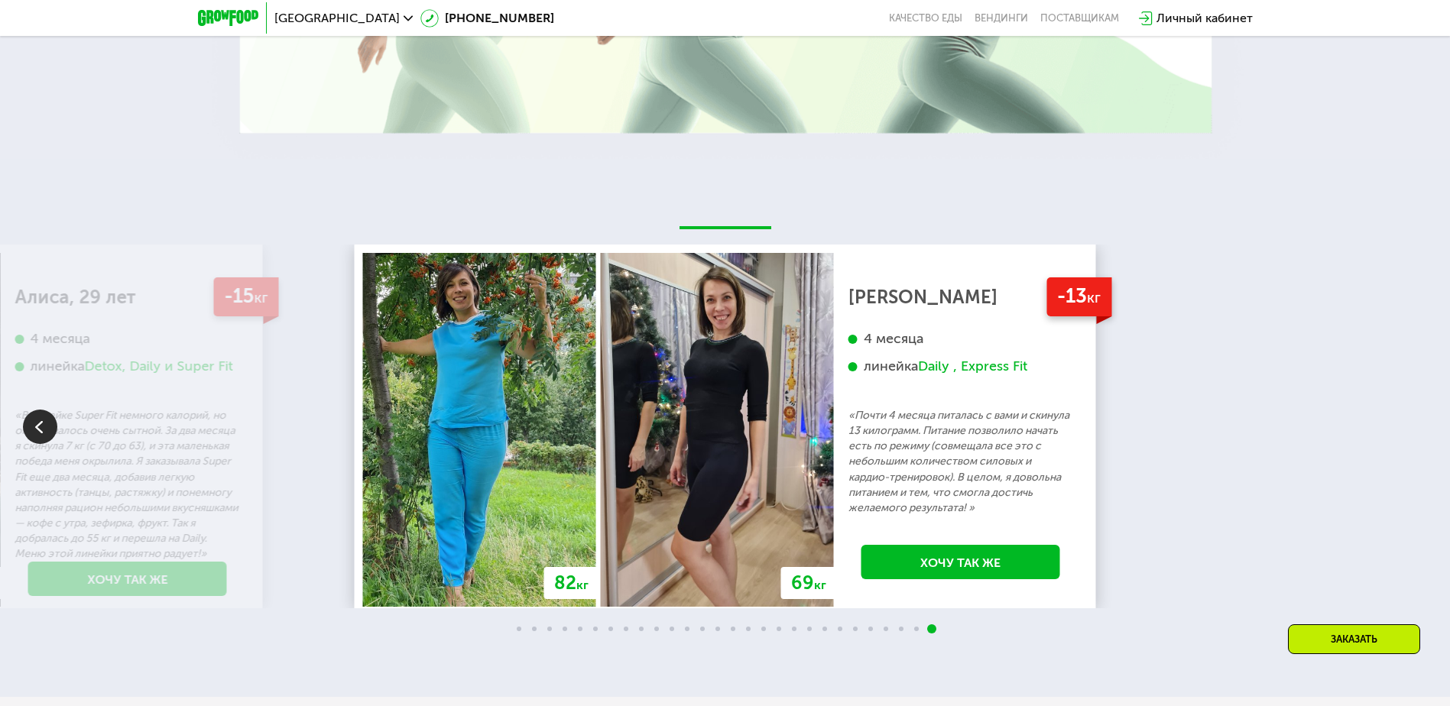
click at [1418, 436] on div "70 кг 64 кг -6 кг [PERSON_NAME], 31 год 3 месяца линейка Fit, Super Fit «Питала…" at bounding box center [725, 427] width 1450 height 364
